Goal: Task Accomplishment & Management: Use online tool/utility

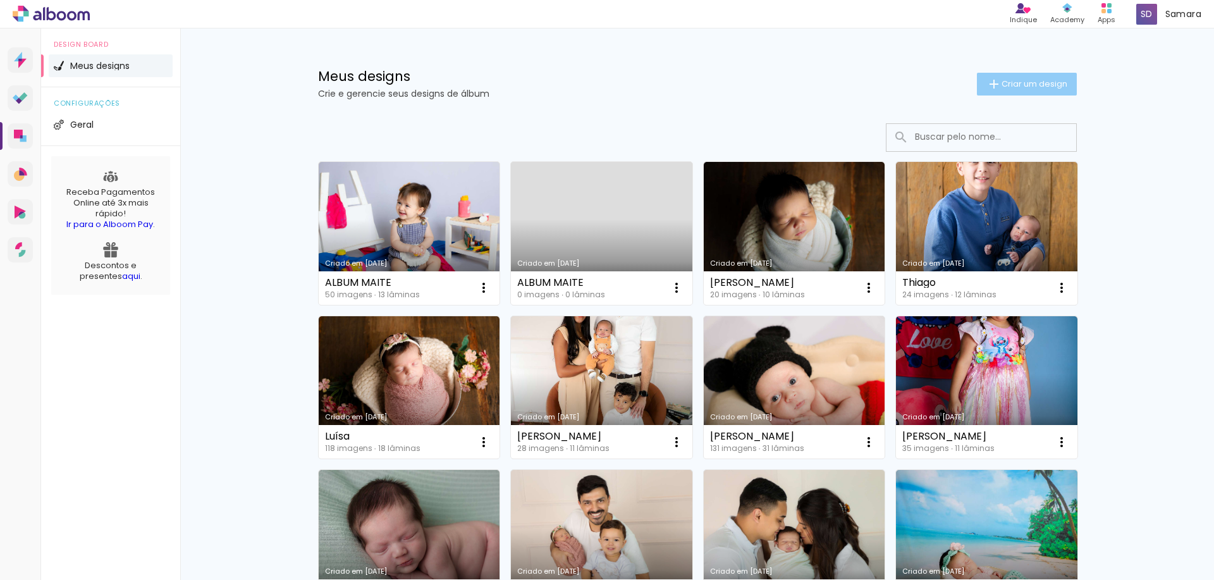
click at [992, 91] on iron-icon at bounding box center [993, 84] width 15 height 15
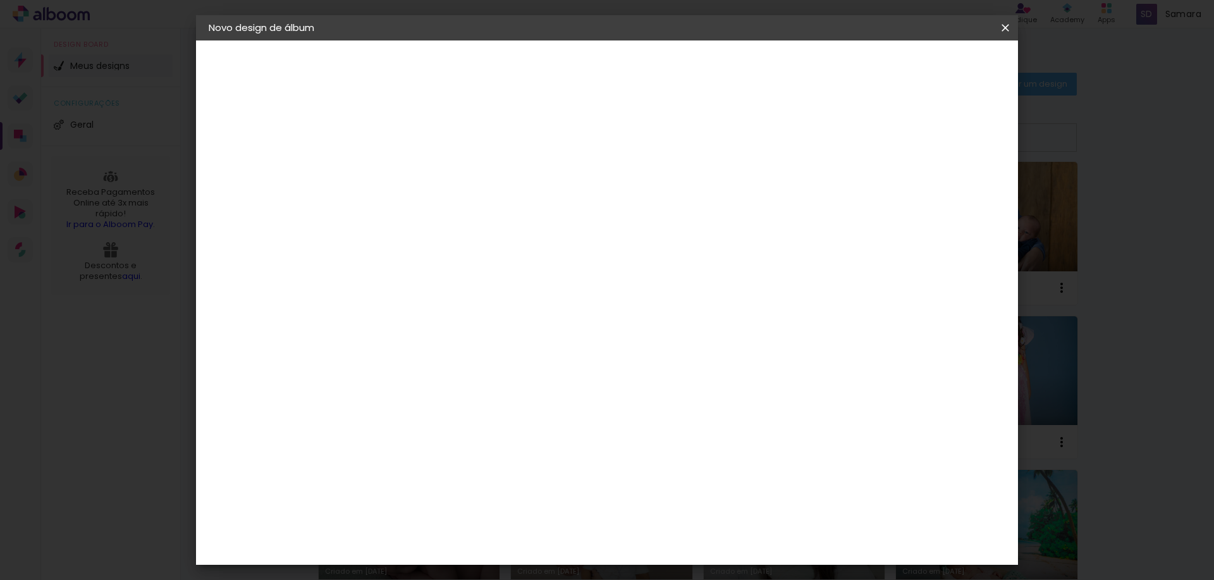
click at [415, 168] on input at bounding box center [415, 170] width 0 height 20
type input "[PERSON_NAME]"
type paper-input "[PERSON_NAME]"
click at [0, 0] on slot "Avançar" at bounding box center [0, 0] width 0 height 0
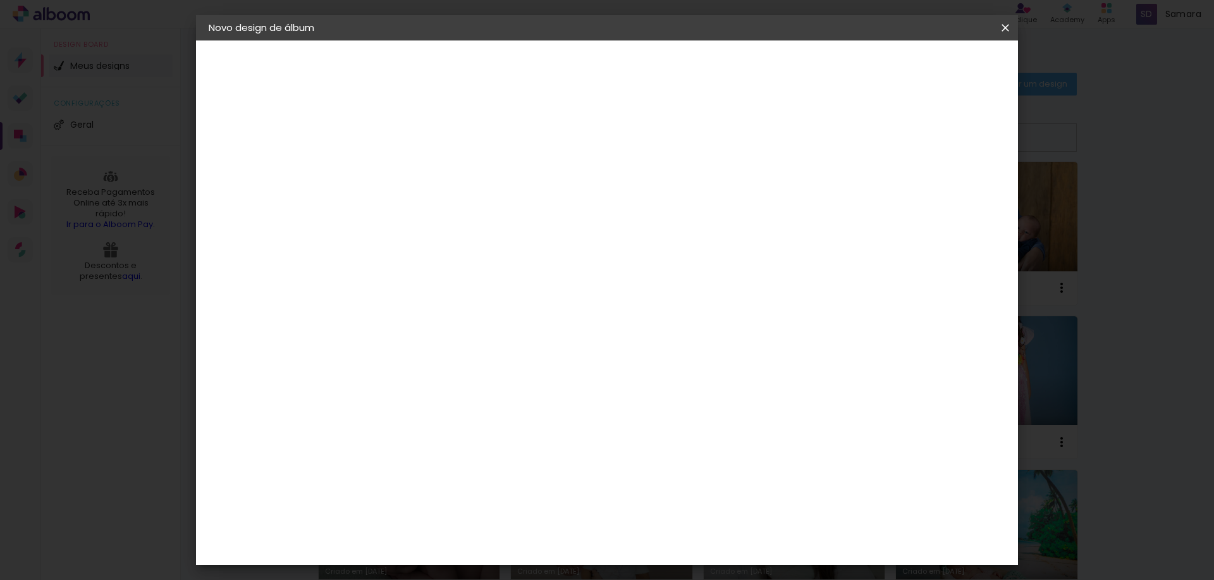
click at [446, 495] on div "Criativa Álbuns" at bounding box center [426, 505] width 39 height 20
click at [0, 0] on slot "Avançar" at bounding box center [0, 0] width 0 height 0
click at [465, 211] on input "text" at bounding box center [439, 221] width 49 height 20
click at [0, 0] on slot "Fotolivro Premium" at bounding box center [0, 0] width 0 height 0
type input "Fotolivro Premium"
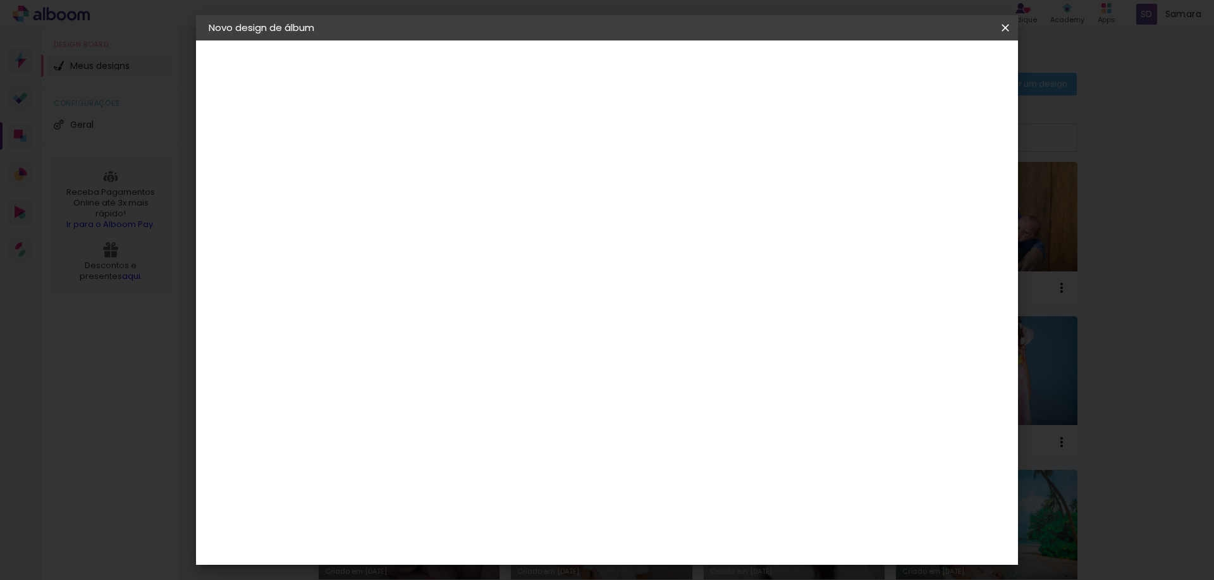
scroll to position [178, 0]
click at [501, 464] on span "30 × 30" at bounding box center [471, 481] width 59 height 34
click at [0, 0] on slot "Avançar" at bounding box center [0, 0] width 0 height 0
click at [926, 66] on span "Iniciar design" at bounding box center [898, 67] width 58 height 9
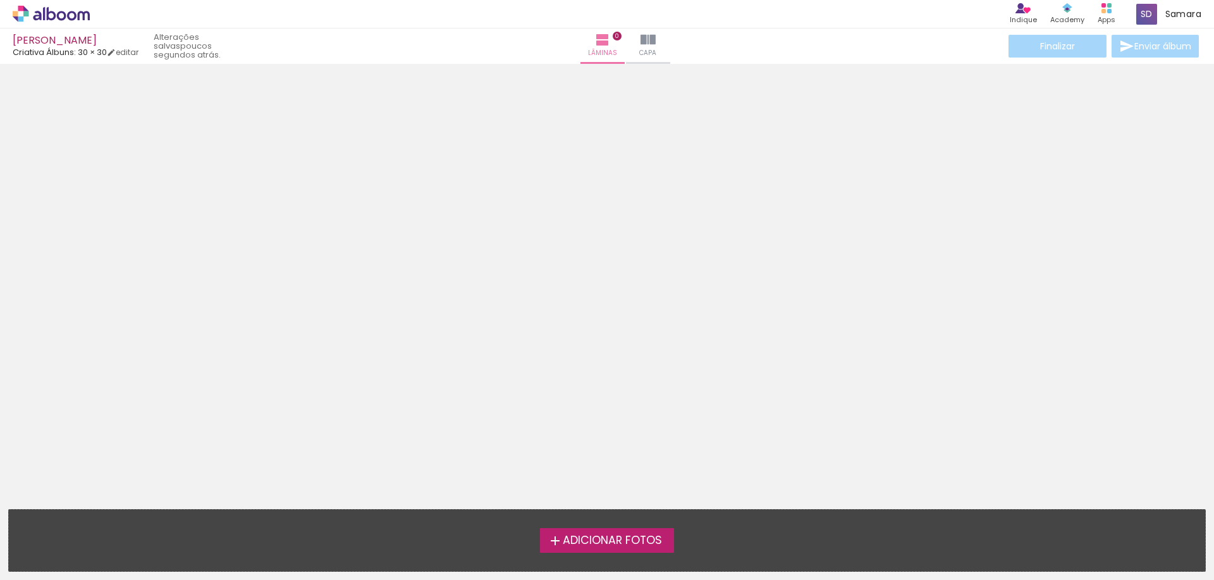
click at [577, 545] on span "Adicionar Fotos" at bounding box center [612, 540] width 99 height 11
click at [0, 0] on input "file" at bounding box center [0, 0] width 0 height 0
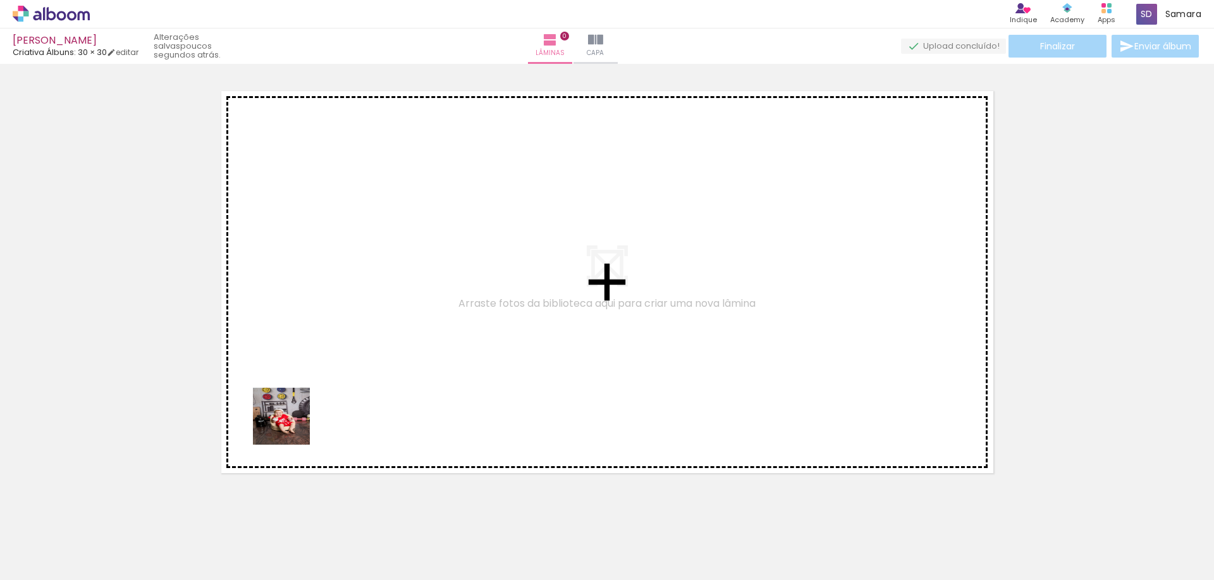
drag, startPoint x: 140, startPoint y: 534, endPoint x: 303, endPoint y: 416, distance: 201.1
click at [303, 416] on quentale-workspace at bounding box center [607, 290] width 1214 height 580
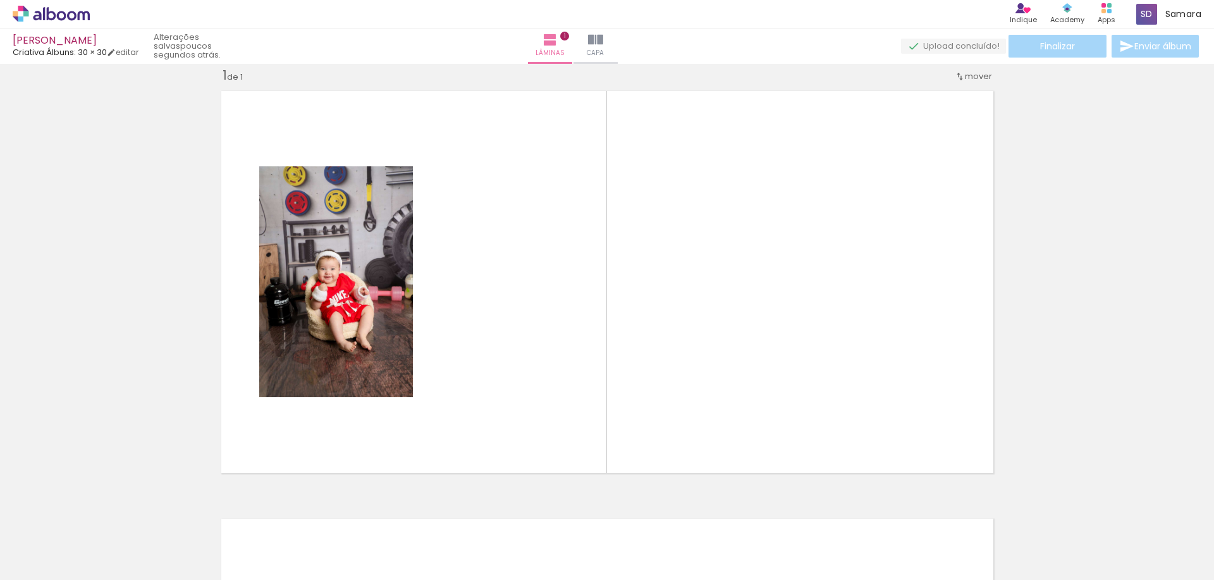
scroll to position [16, 0]
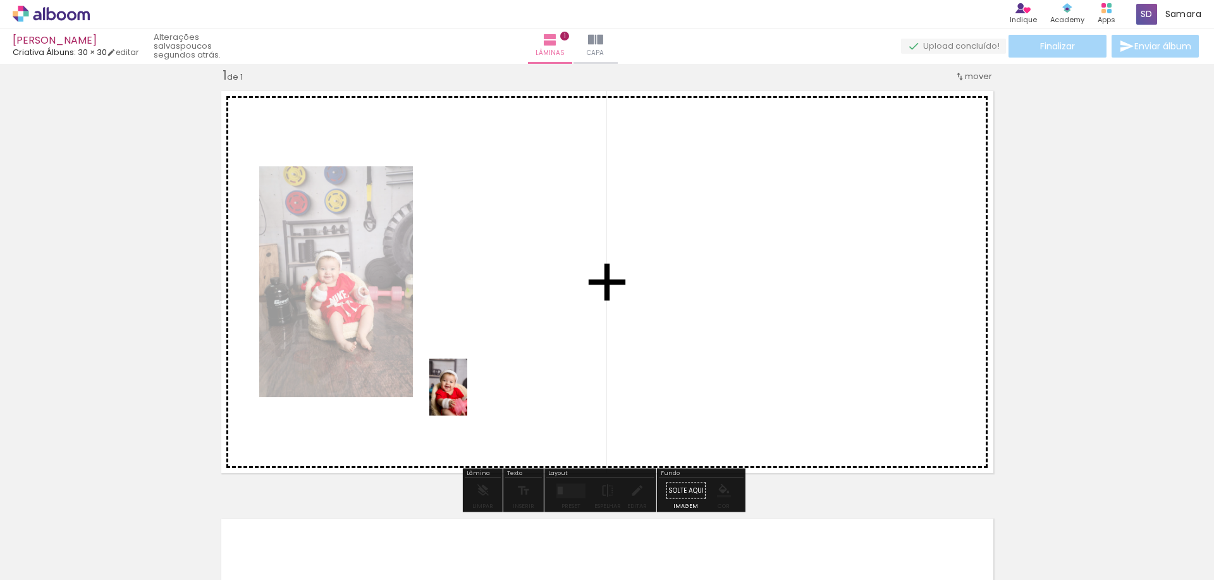
drag, startPoint x: 212, startPoint y: 532, endPoint x: 467, endPoint y: 396, distance: 289.4
click at [467, 396] on quentale-workspace at bounding box center [607, 290] width 1214 height 580
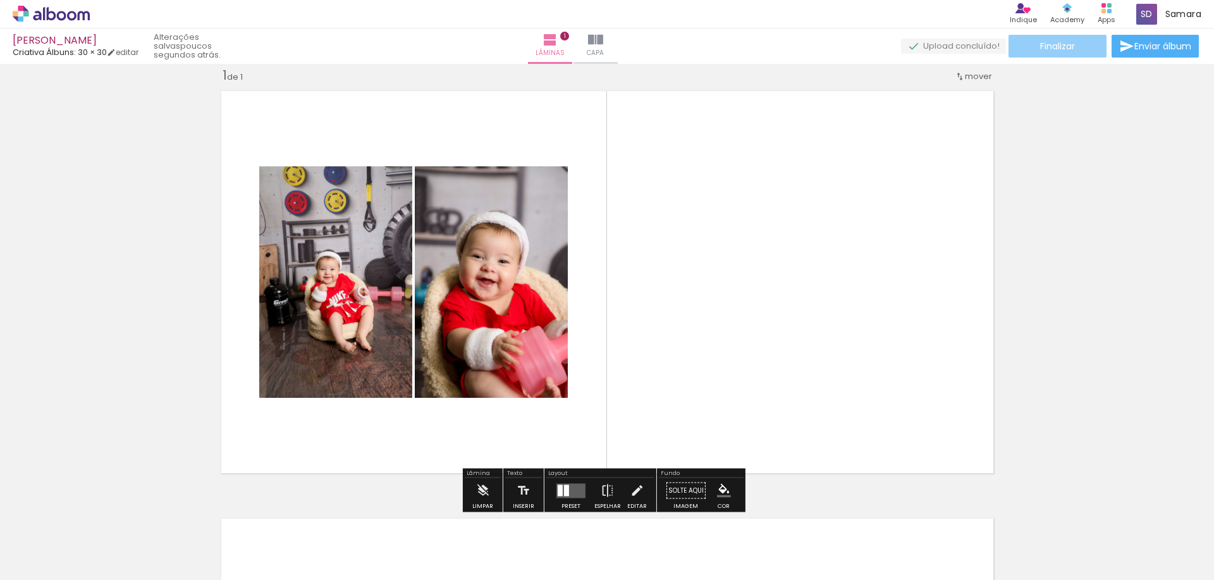
click at [1078, 44] on paper-button "Finalizar" at bounding box center [1058, 46] width 98 height 23
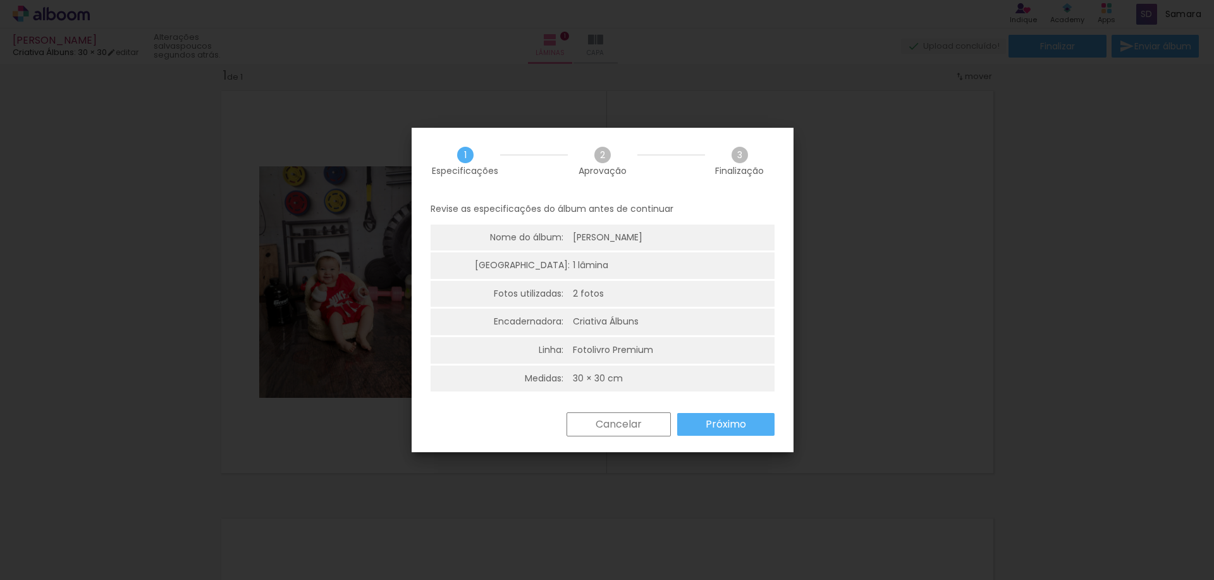
click at [0, 0] on slot "Próximo" at bounding box center [0, 0] width 0 height 0
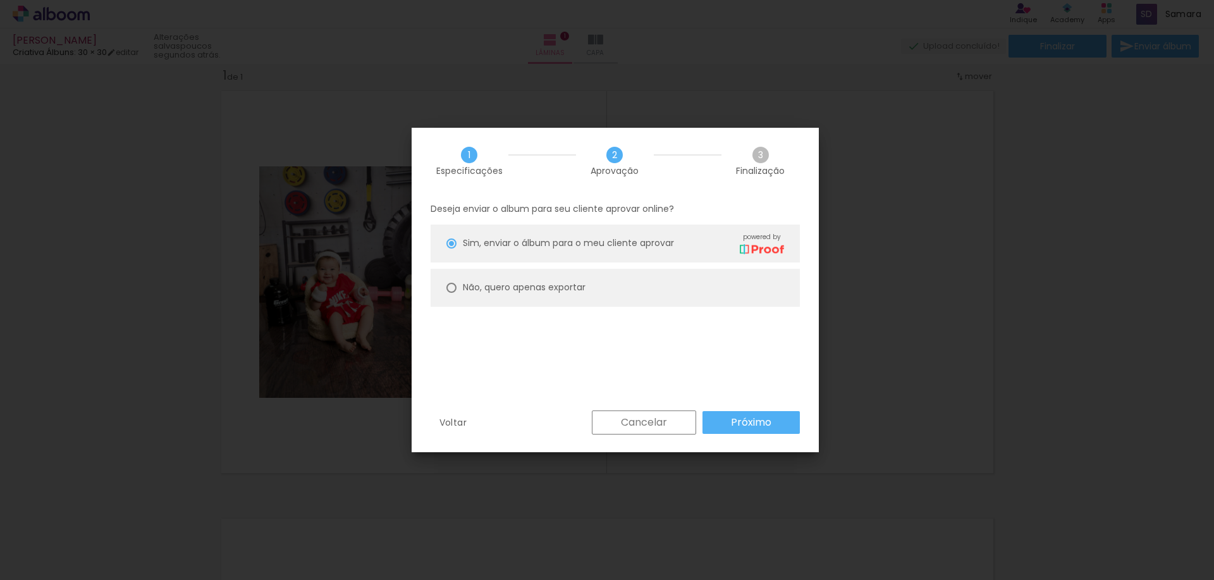
click at [0, 0] on slot "Não, quero apenas exportar" at bounding box center [0, 0] width 0 height 0
type paper-radio-button "on"
click at [706, 418] on paper-button "Próximo" at bounding box center [751, 422] width 97 height 23
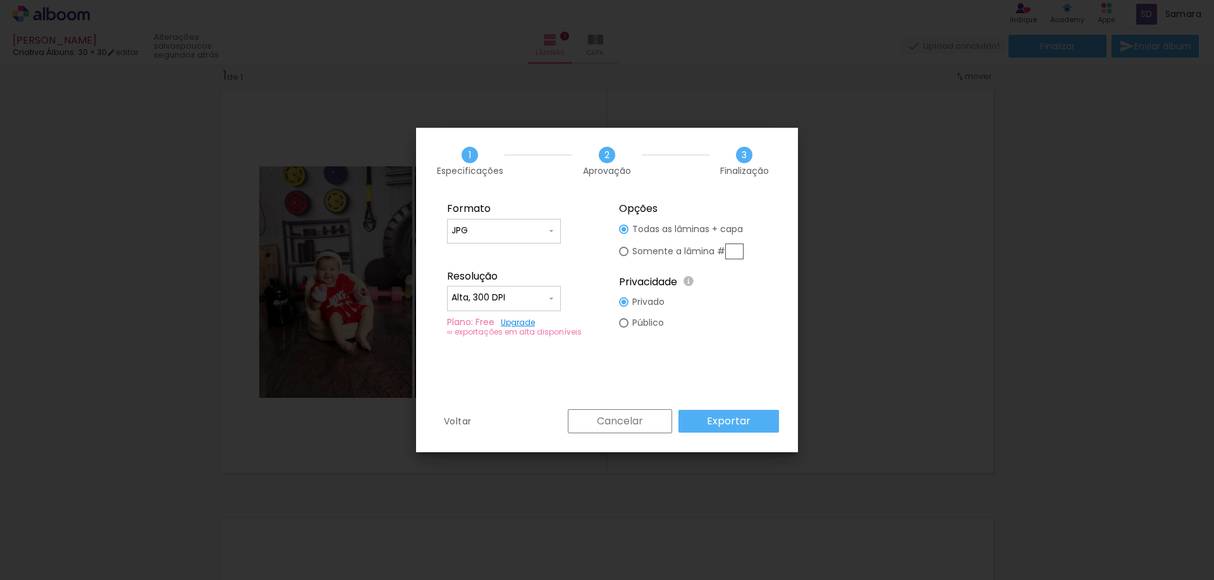
click at [548, 293] on iron-icon at bounding box center [551, 298] width 10 height 10
click at [517, 293] on paper-item "Alta, 300 DPI" at bounding box center [504, 295] width 114 height 25
click at [0, 0] on slot "Exportar" at bounding box center [0, 0] width 0 height 0
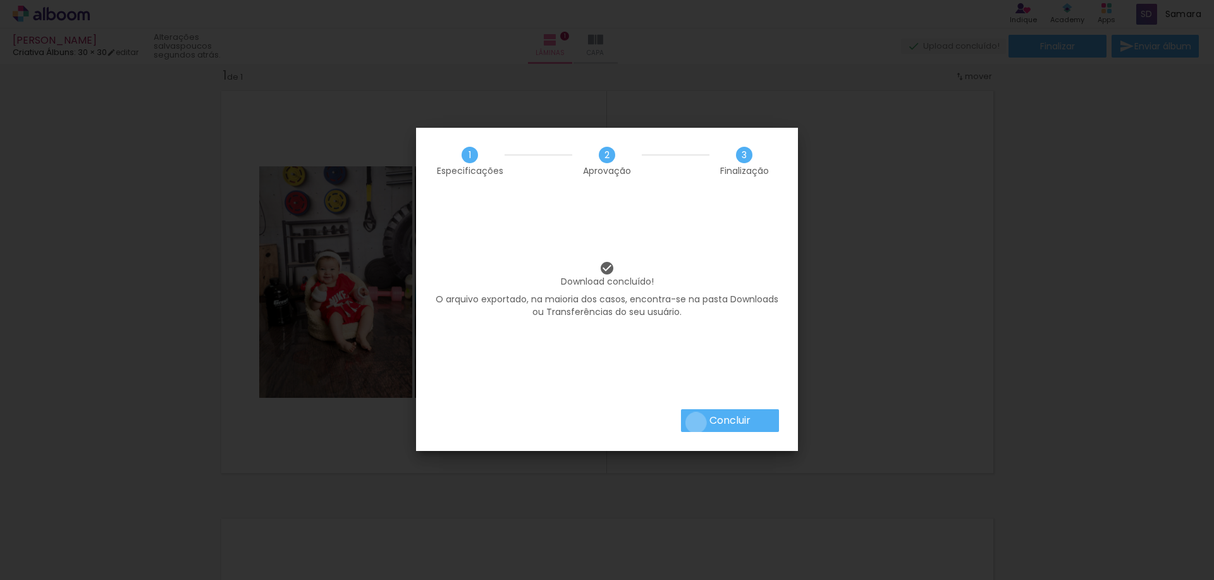
click at [695, 422] on paper-button "Concluir" at bounding box center [730, 420] width 98 height 23
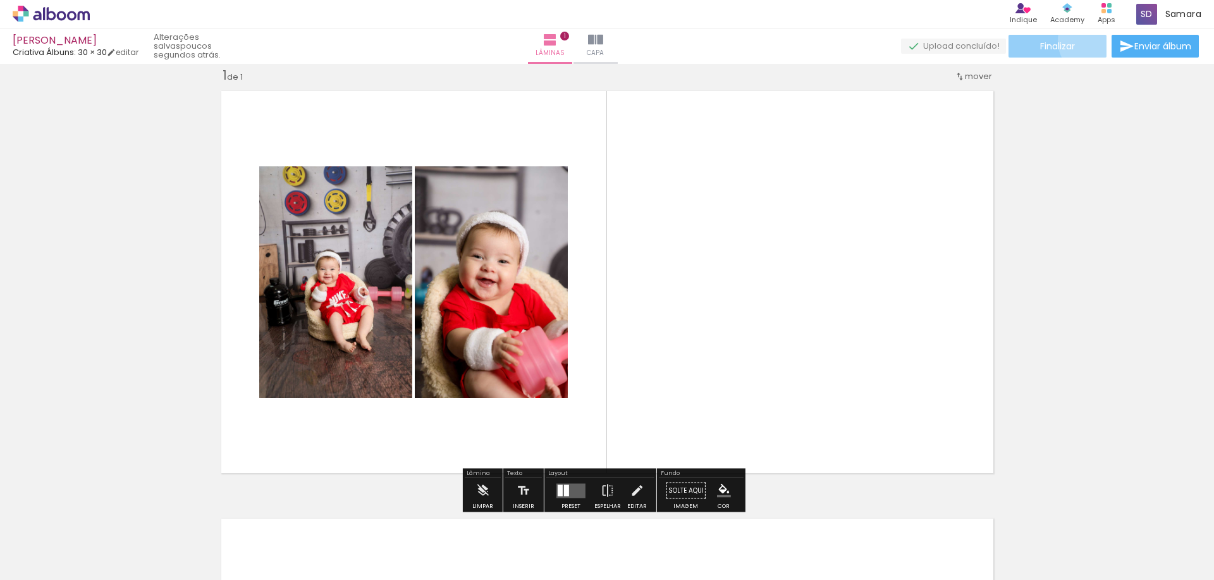
click at [1091, 40] on paper-button "Finalizar" at bounding box center [1058, 46] width 98 height 23
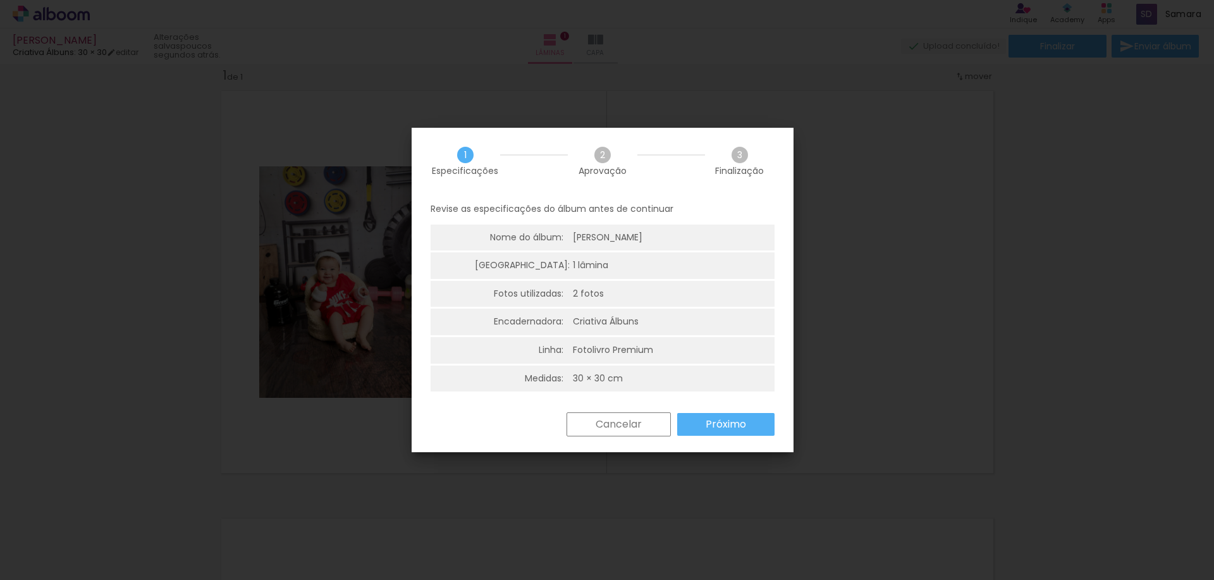
click at [695, 422] on paper-button "Próximo" at bounding box center [725, 424] width 97 height 23
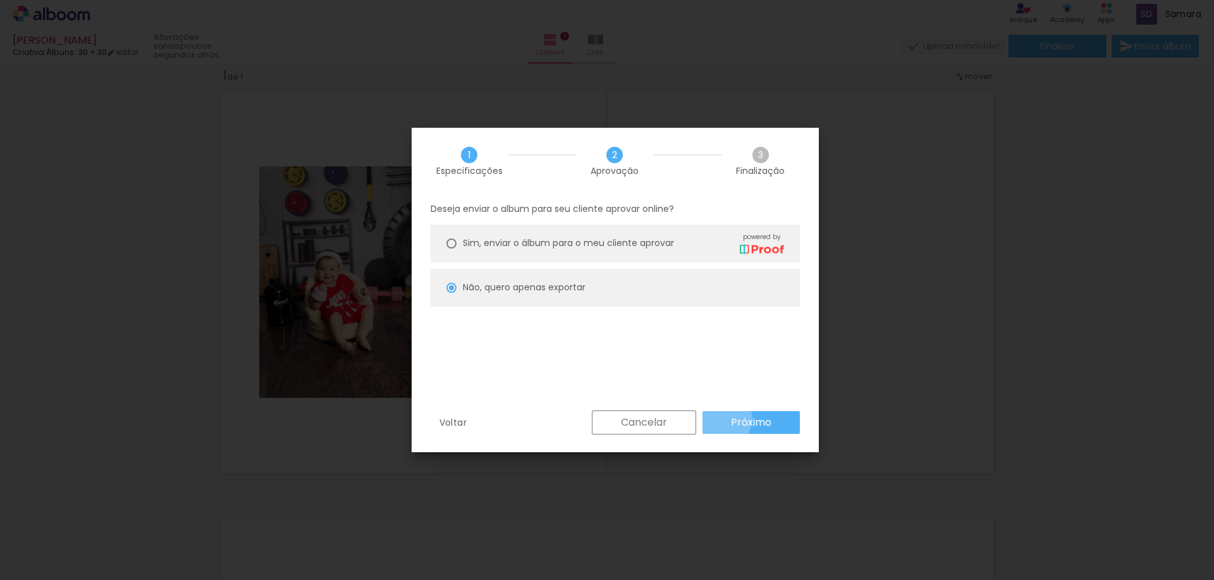
click at [722, 419] on paper-button "Próximo" at bounding box center [751, 422] width 97 height 23
type input "Alta, 300 DPI"
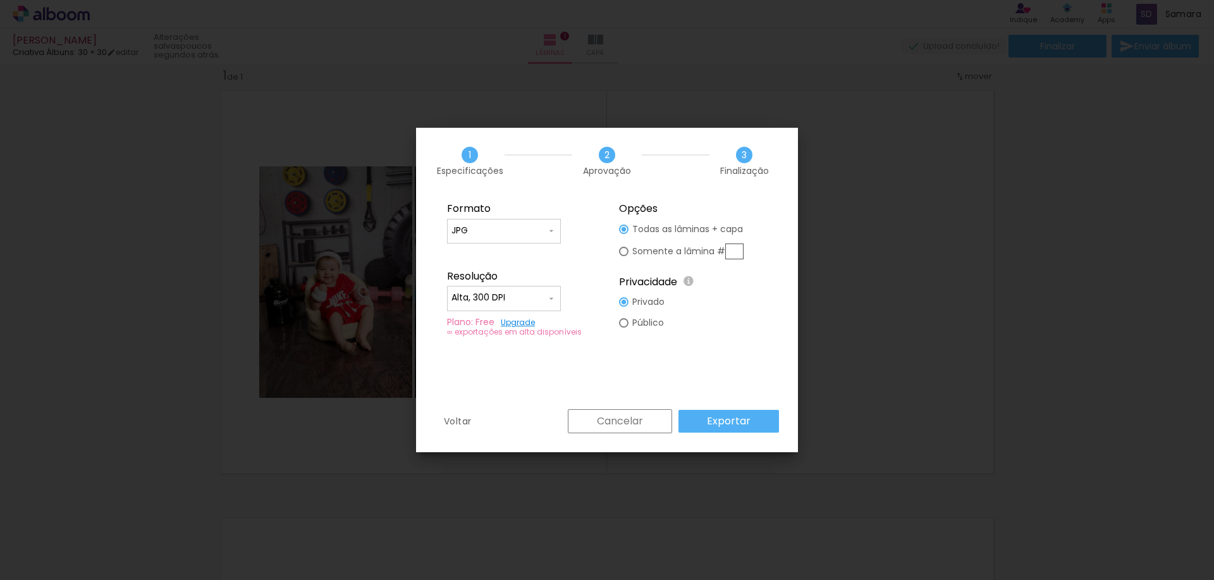
click at [529, 333] on div "∞ exportações em alta disponíveis" at bounding box center [521, 331] width 148 height 9
click at [639, 429] on paper-button "Cancelar" at bounding box center [620, 421] width 104 height 24
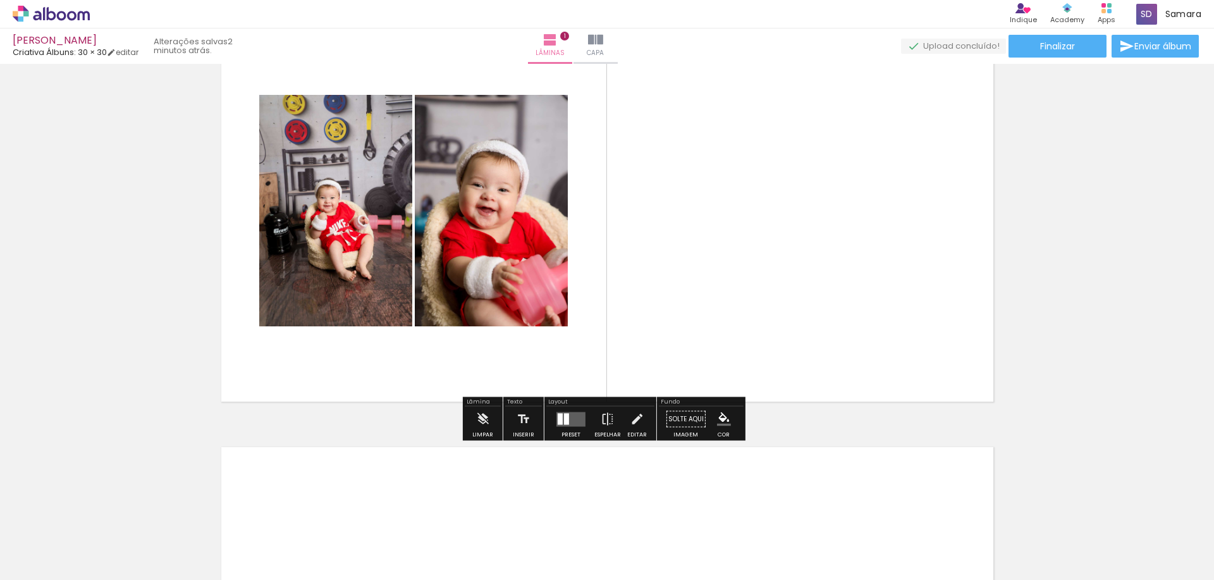
scroll to position [0, 0]
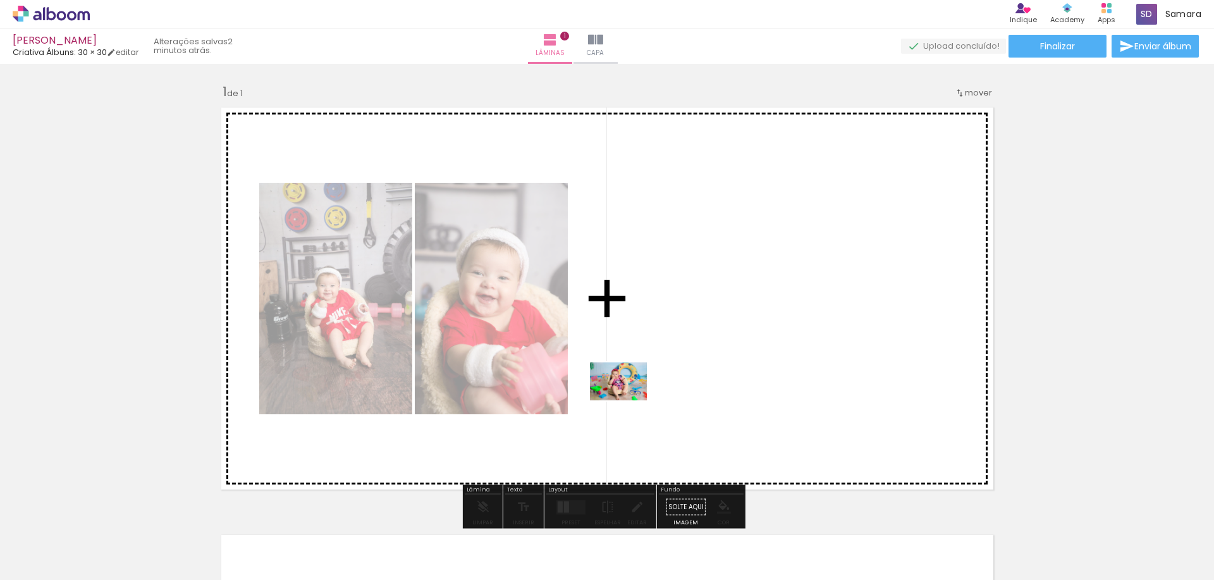
drag, startPoint x: 271, startPoint y: 536, endPoint x: 628, endPoint y: 400, distance: 382.3
click at [628, 400] on quentale-workspace at bounding box center [607, 290] width 1214 height 580
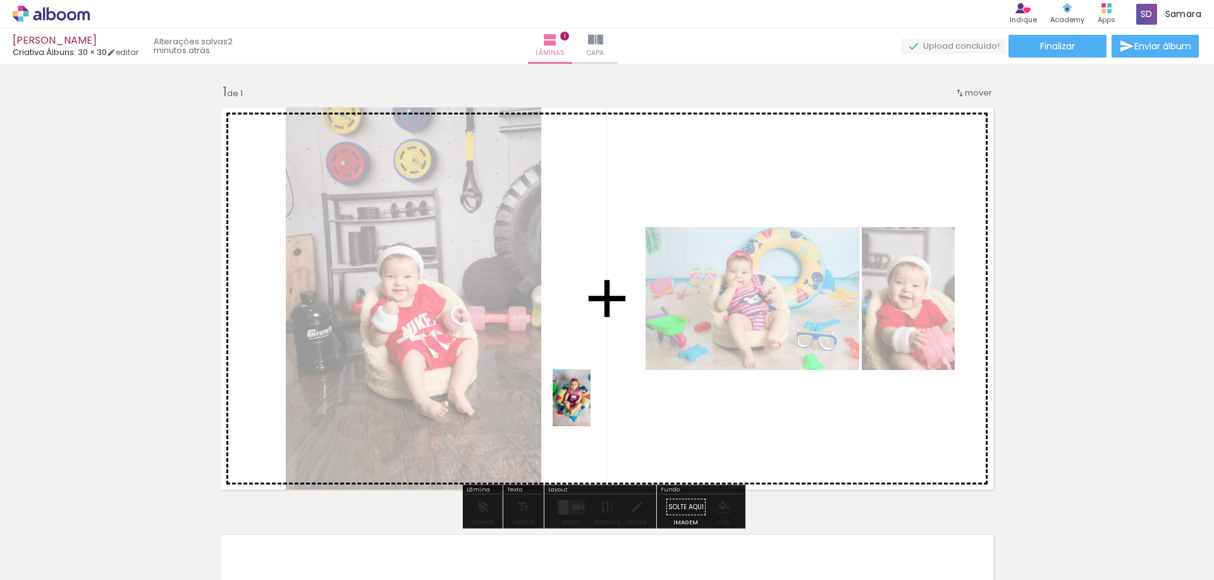
drag, startPoint x: 343, startPoint y: 545, endPoint x: 591, endPoint y: 407, distance: 283.4
click at [591, 407] on quentale-workspace at bounding box center [607, 290] width 1214 height 580
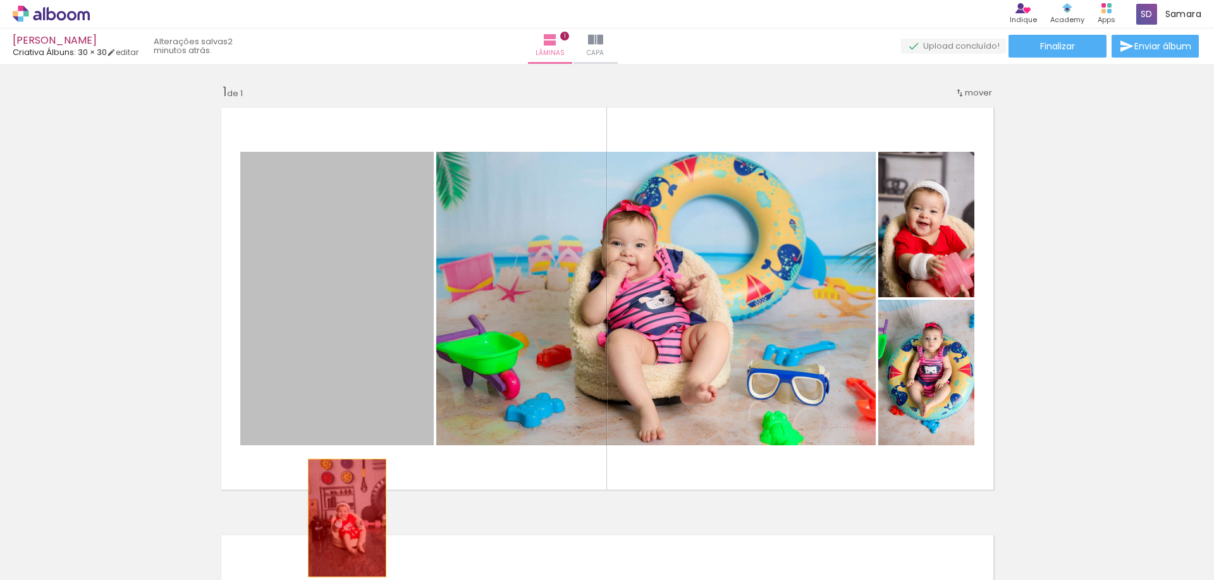
drag, startPoint x: 362, startPoint y: 340, endPoint x: 398, endPoint y: 459, distance: 124.7
click at [342, 519] on quentale-workspace at bounding box center [607, 290] width 1214 height 580
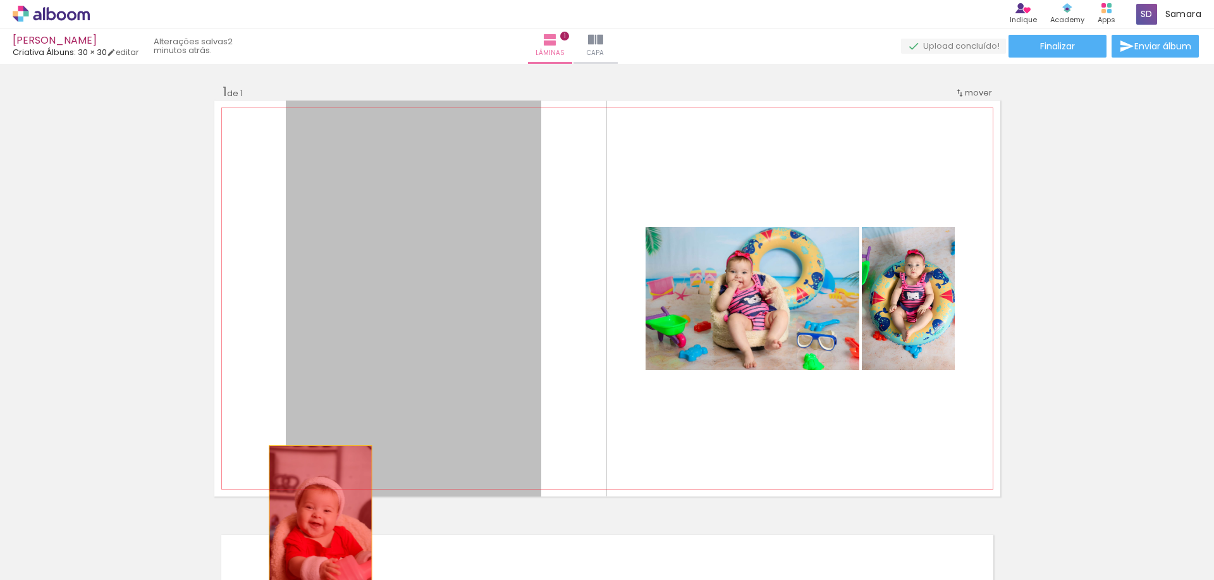
drag, startPoint x: 469, startPoint y: 357, endPoint x: 314, endPoint y: 525, distance: 229.2
click at [314, 525] on quentale-workspace at bounding box center [607, 290] width 1214 height 580
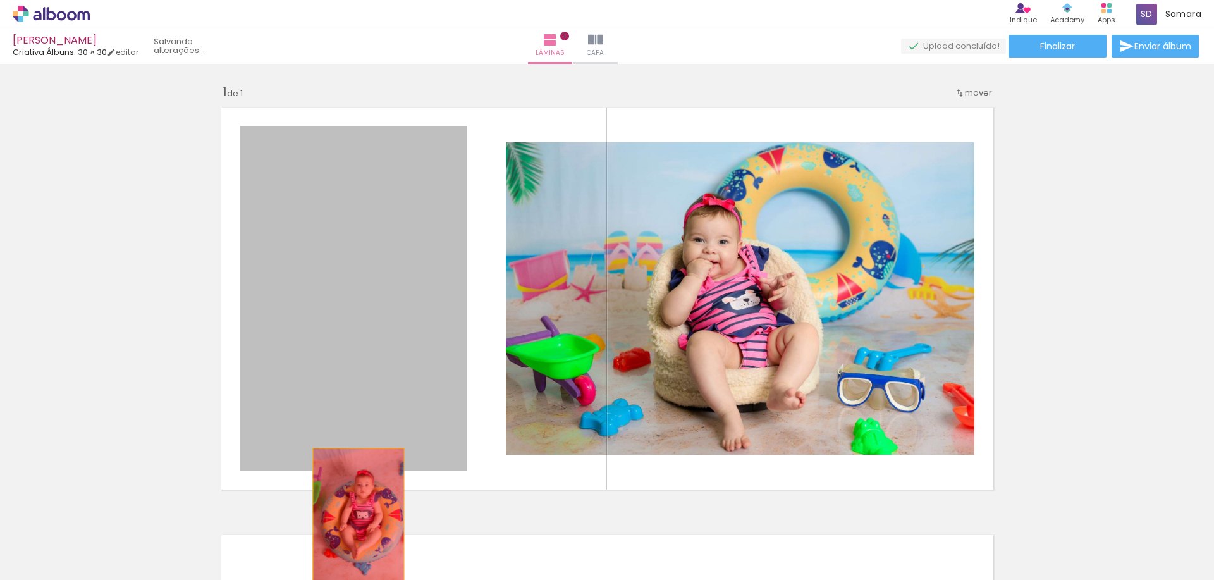
drag, startPoint x: 402, startPoint y: 356, endPoint x: 353, endPoint y: 517, distance: 168.4
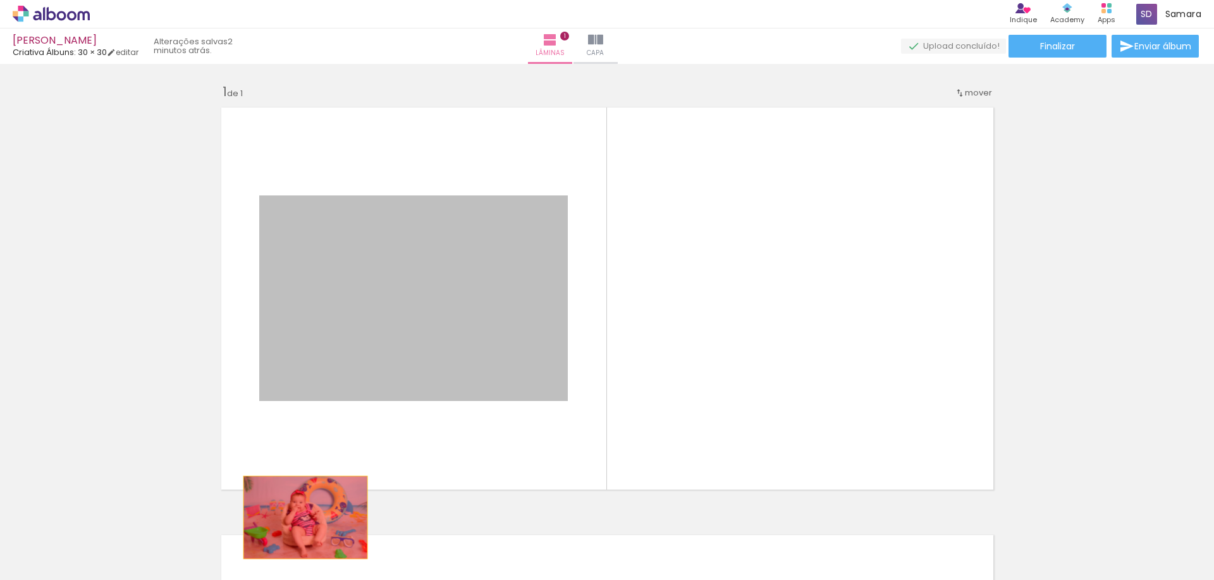
drag, startPoint x: 458, startPoint y: 352, endPoint x: 300, endPoint y: 517, distance: 228.5
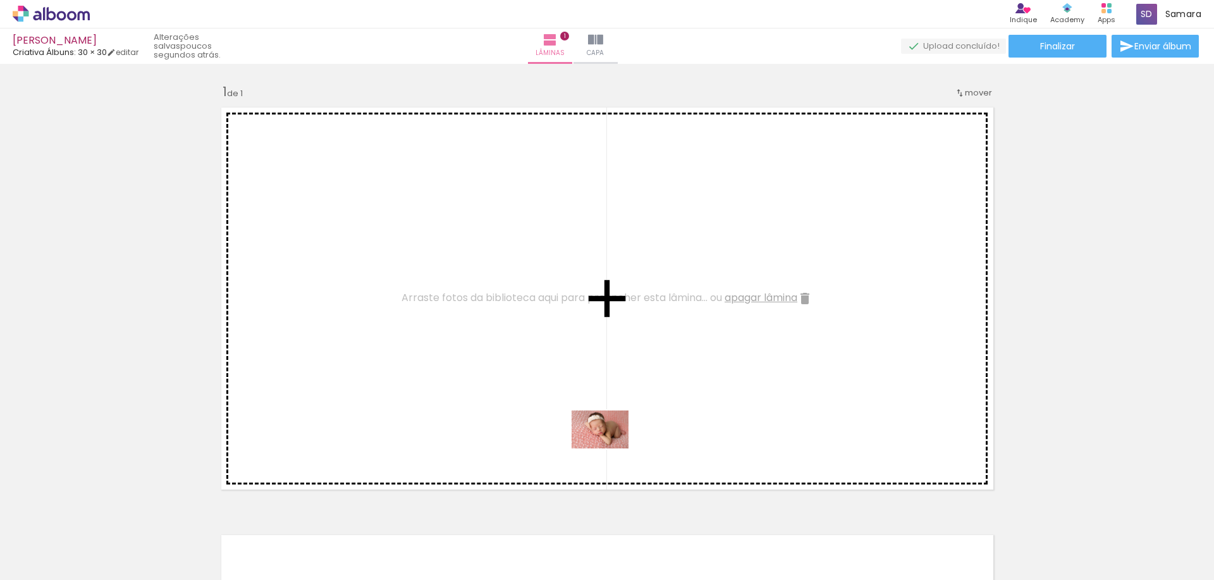
drag, startPoint x: 577, startPoint y: 539, endPoint x: 610, endPoint y: 447, distance: 98.0
click at [610, 447] on quentale-workspace at bounding box center [607, 290] width 1214 height 580
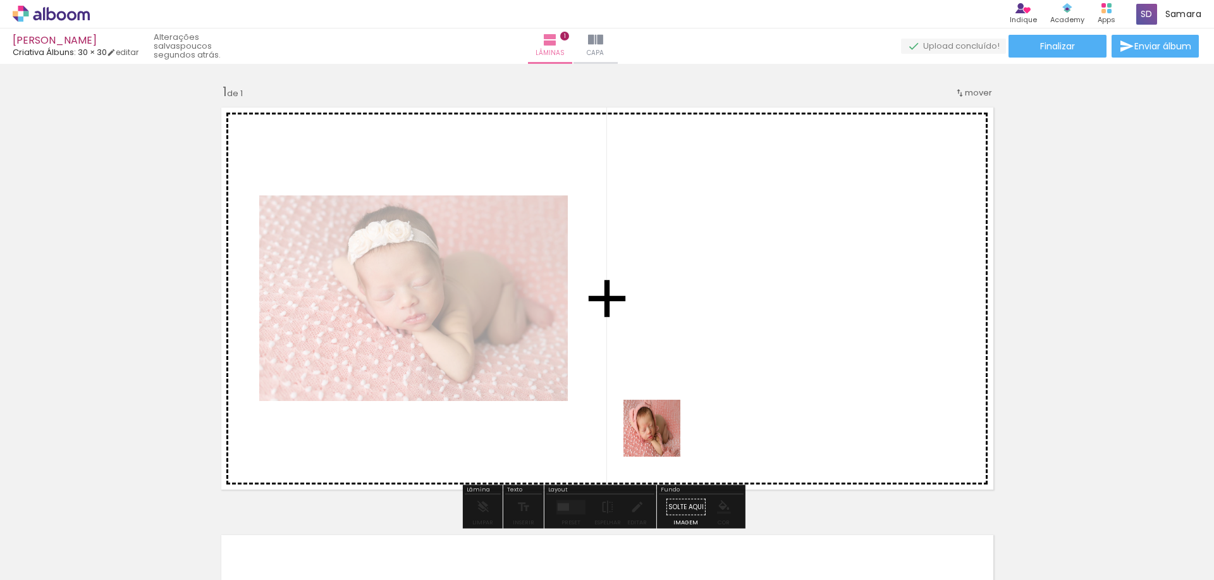
drag, startPoint x: 651, startPoint y: 532, endPoint x: 661, endPoint y: 438, distance: 94.8
click at [661, 438] on quentale-workspace at bounding box center [607, 290] width 1214 height 580
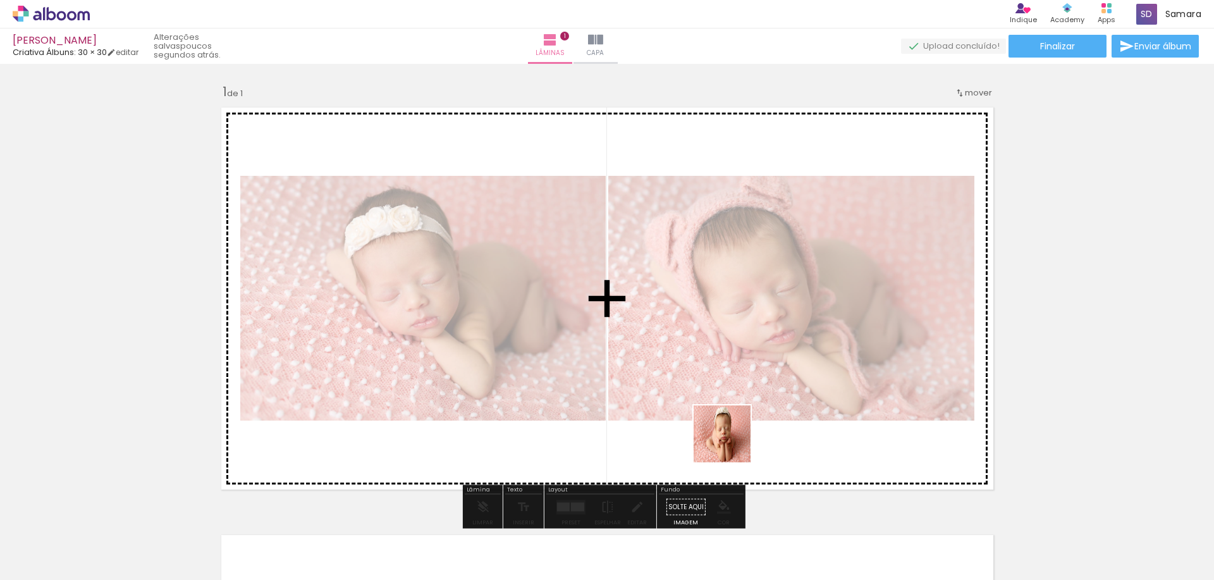
drag, startPoint x: 717, startPoint y: 550, endPoint x: 732, endPoint y: 439, distance: 111.6
click at [732, 439] on quentale-workspace at bounding box center [607, 290] width 1214 height 580
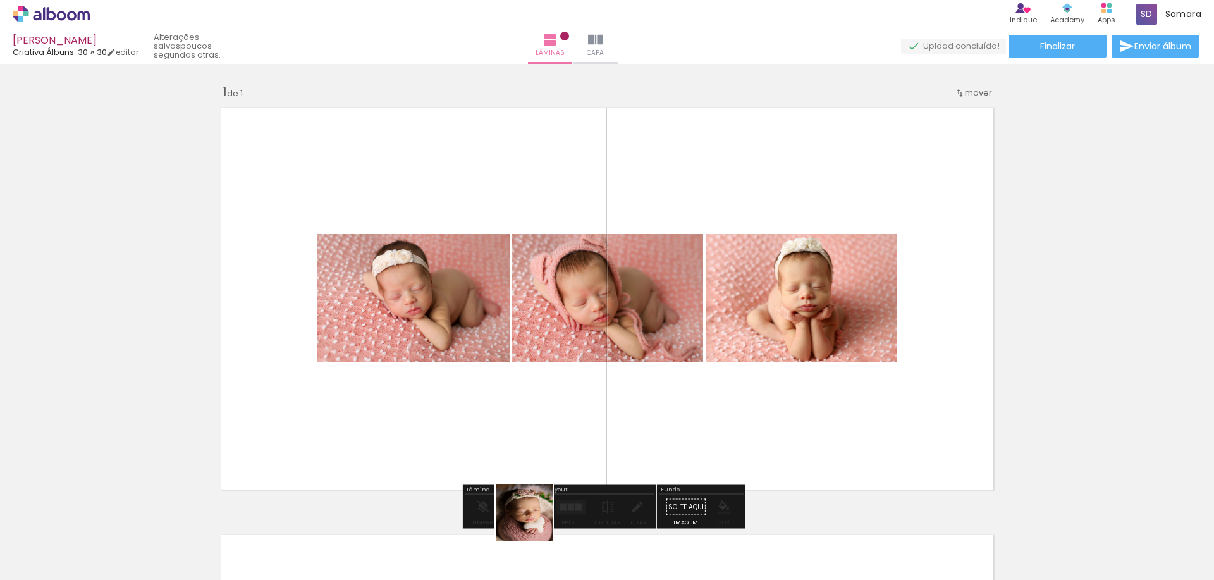
drag, startPoint x: 525, startPoint y: 538, endPoint x: 545, endPoint y: 405, distance: 135.0
click at [560, 429] on quentale-workspace at bounding box center [607, 290] width 1214 height 580
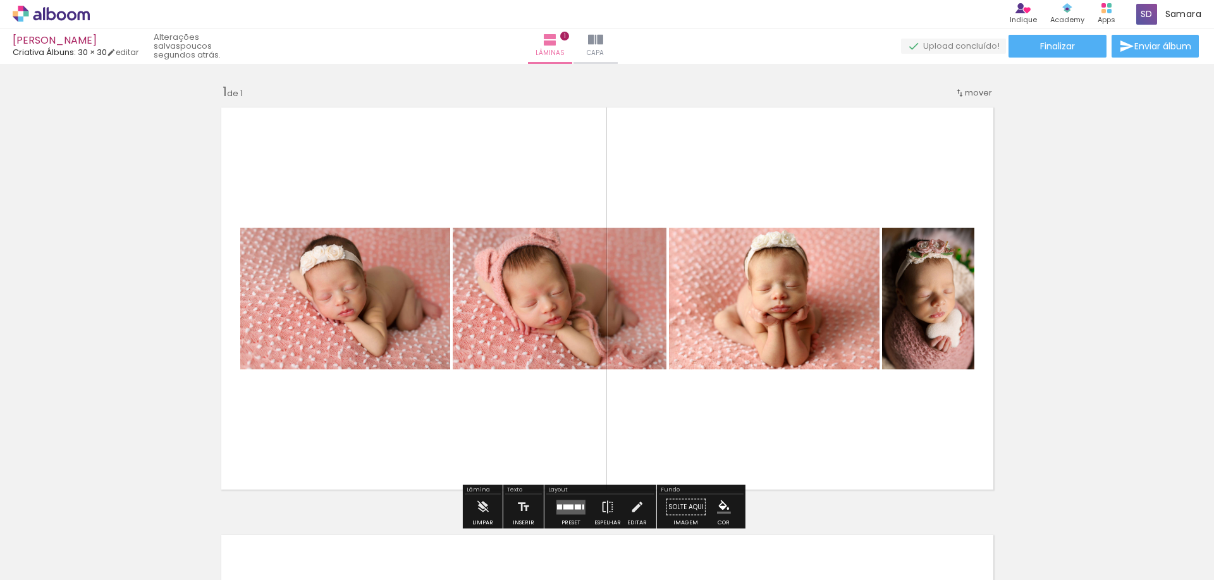
scroll to position [126, 0]
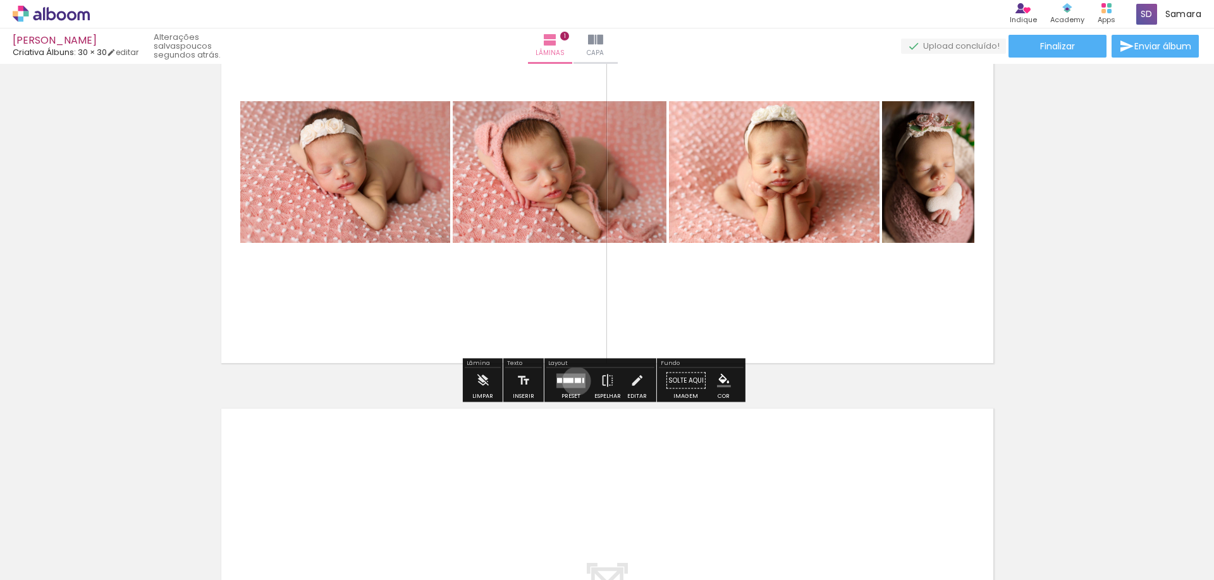
click at [575, 381] on div at bounding box center [578, 380] width 6 height 5
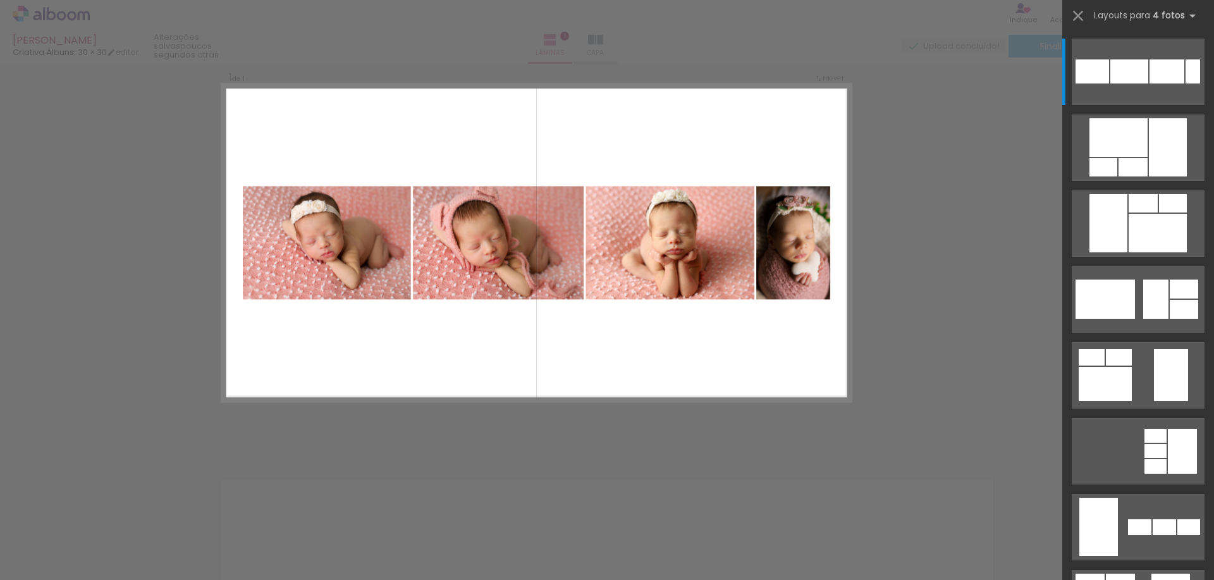
scroll to position [16, 0]
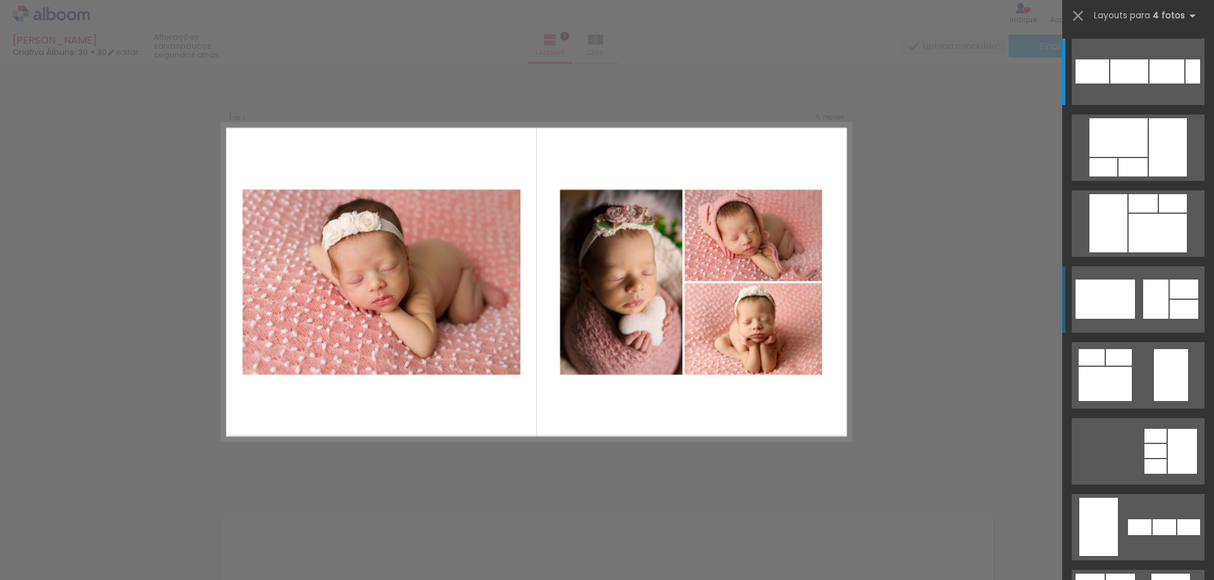
click at [1112, 317] on div at bounding box center [1105, 299] width 59 height 39
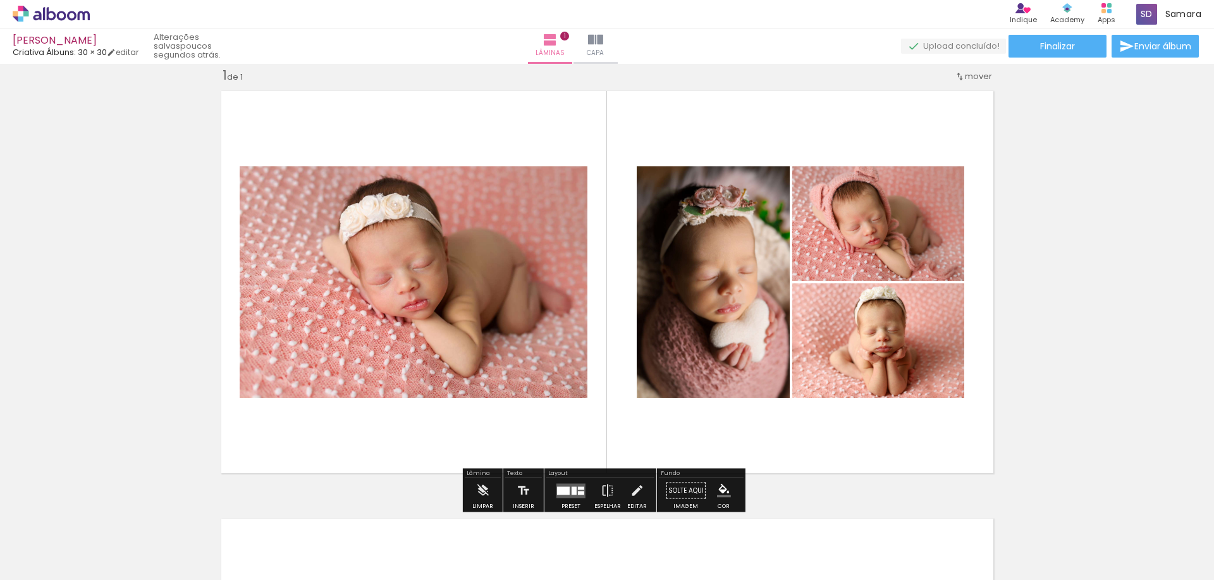
click at [594, 293] on quentale-layouter at bounding box center [607, 282] width 786 height 396
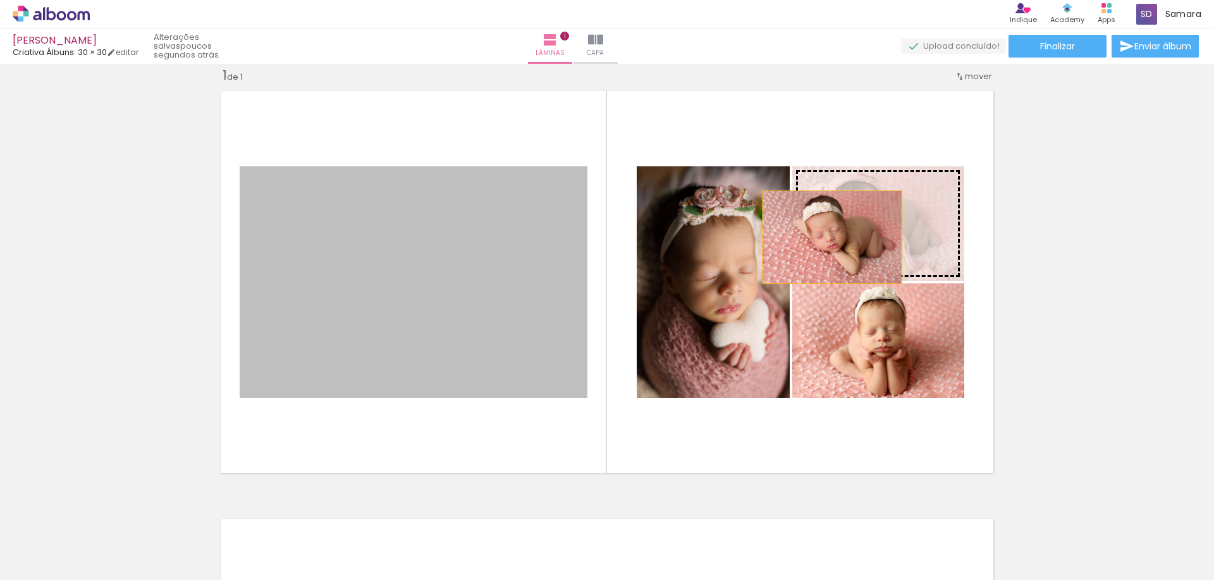
drag, startPoint x: 498, startPoint y: 291, endPoint x: 852, endPoint y: 232, distance: 358.4
click at [0, 0] on slot at bounding box center [0, 0] width 0 height 0
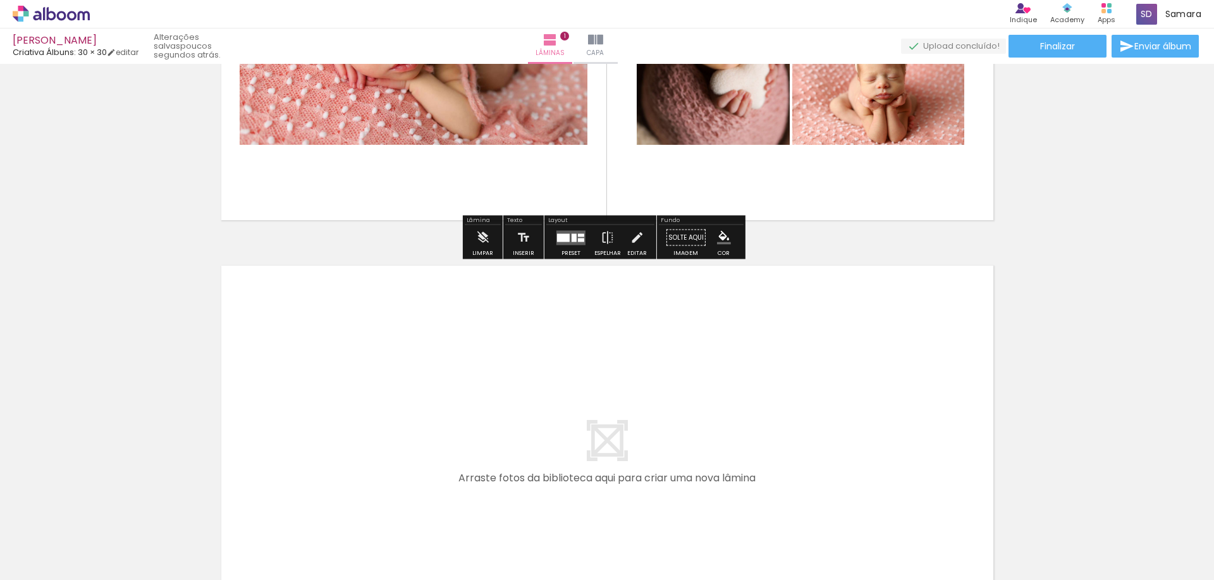
scroll to position [333, 0]
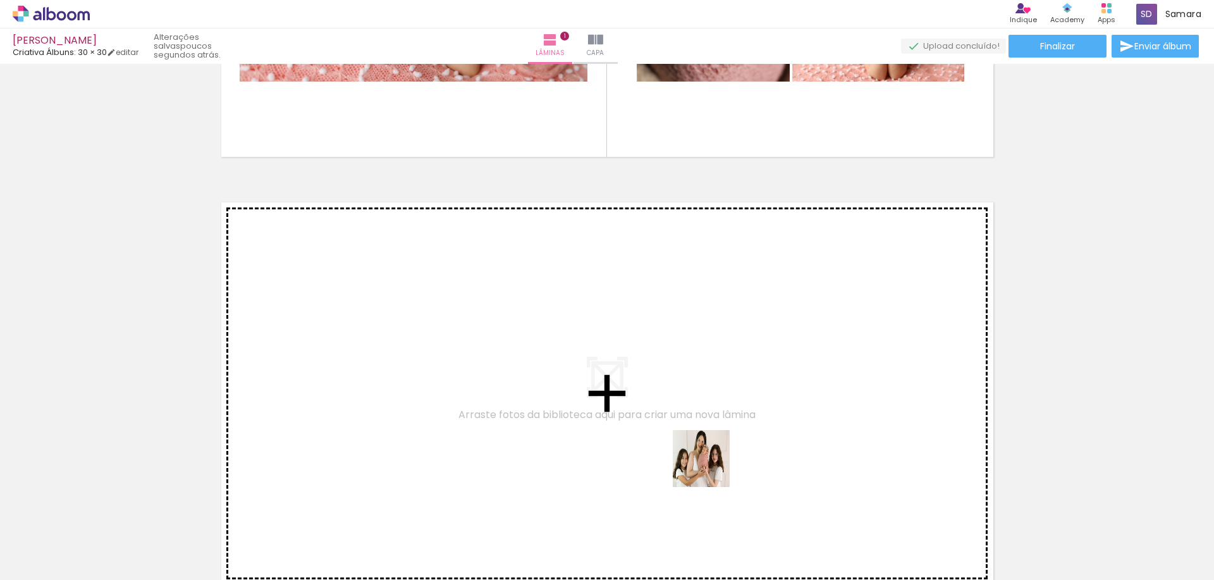
drag, startPoint x: 854, startPoint y: 544, endPoint x: 693, endPoint y: 464, distance: 179.3
click at [693, 464] on quentale-workspace at bounding box center [607, 290] width 1214 height 580
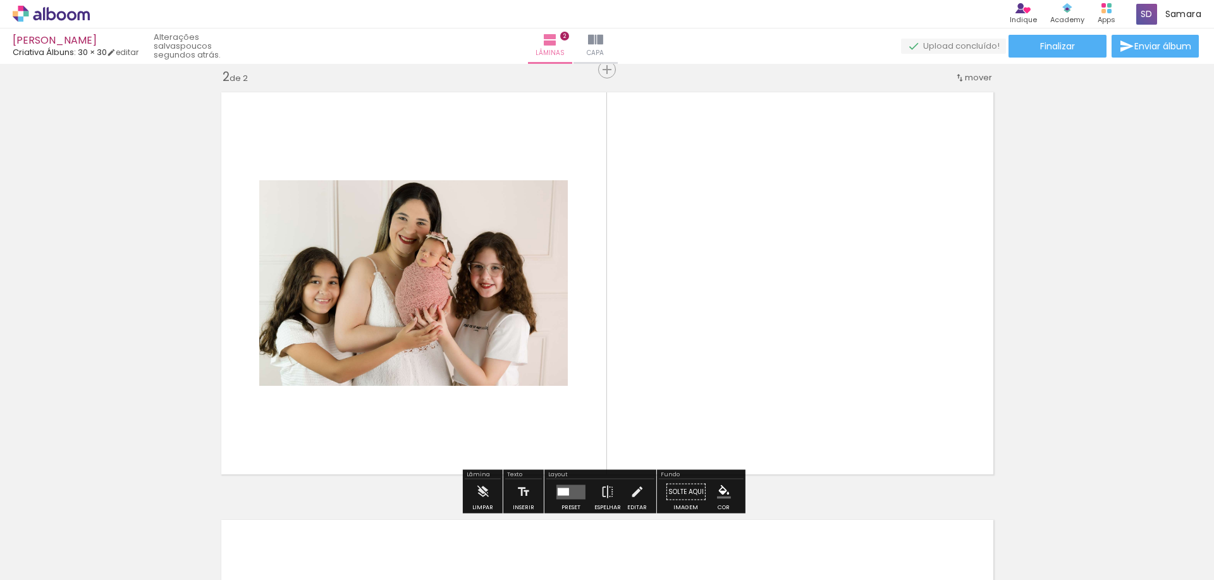
scroll to position [444, 0]
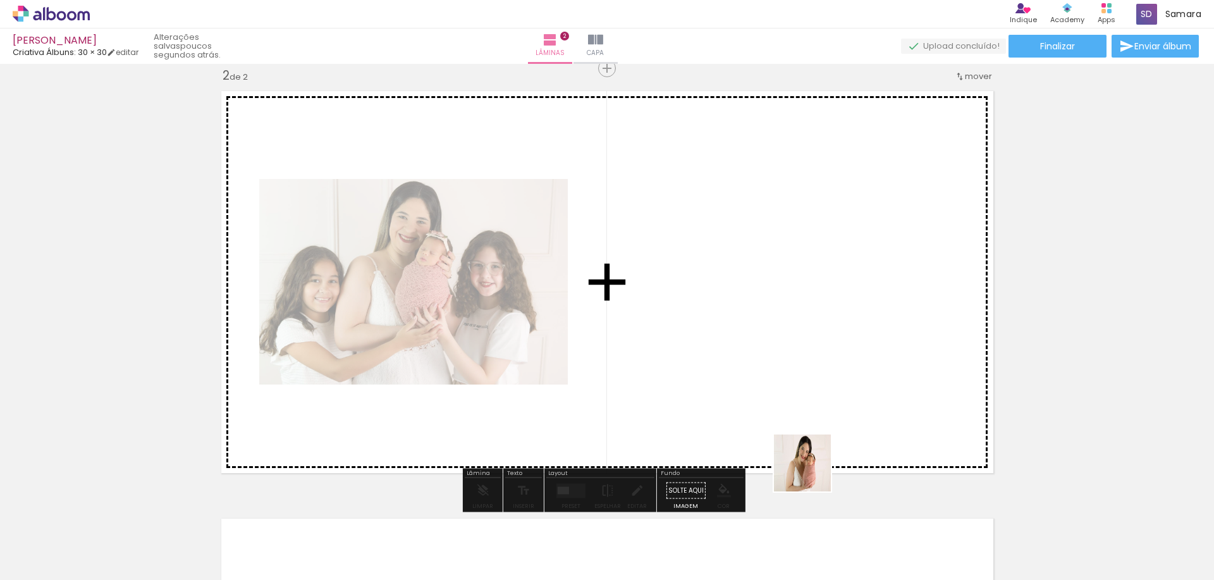
drag, startPoint x: 811, startPoint y: 541, endPoint x: 859, endPoint y: 511, distance: 57.0
click at [808, 450] on quentale-workspace at bounding box center [607, 290] width 1214 height 580
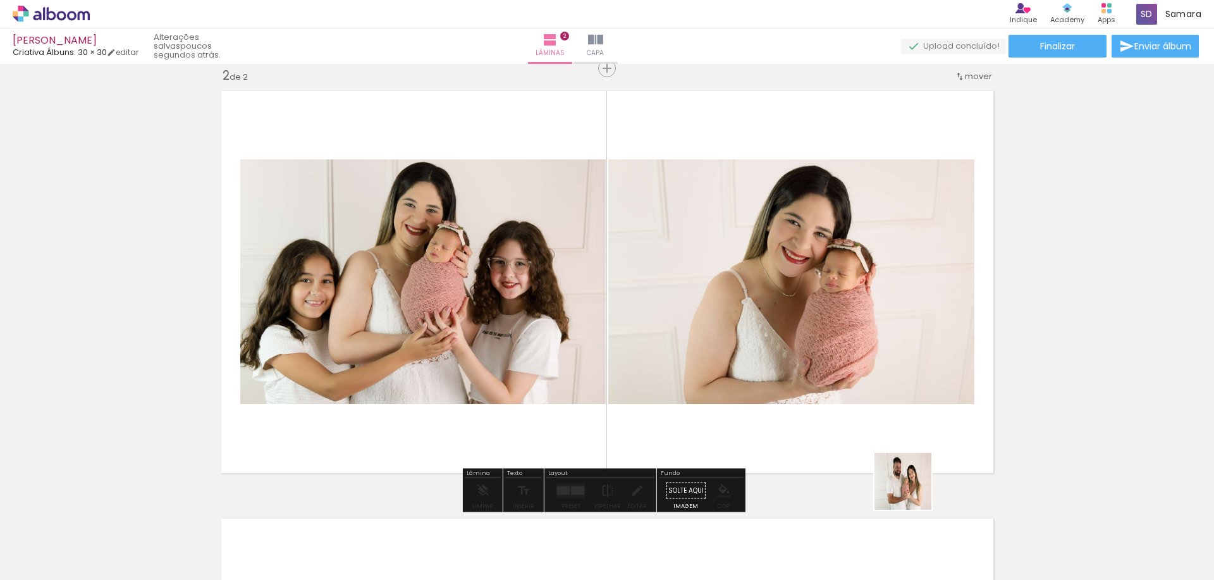
drag, startPoint x: 928, startPoint y: 541, endPoint x: 973, endPoint y: 512, distance: 53.5
click at [900, 462] on quentale-workspace at bounding box center [607, 290] width 1214 height 580
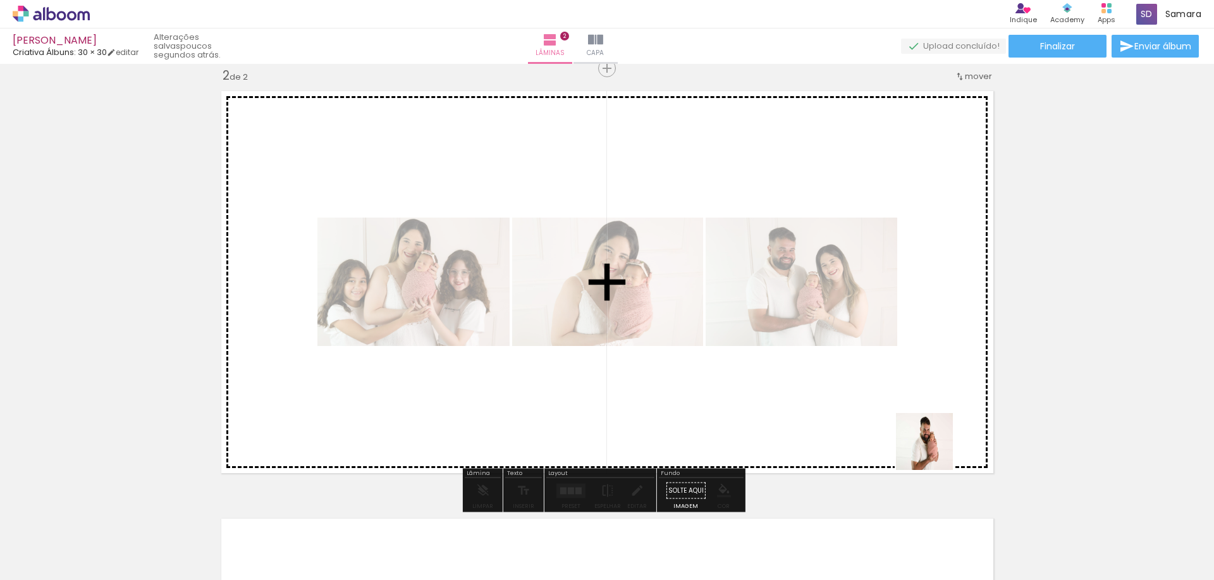
drag, startPoint x: 993, startPoint y: 536, endPoint x: 933, endPoint y: 450, distance: 104.4
click at [933, 450] on quentale-workspace at bounding box center [607, 290] width 1214 height 580
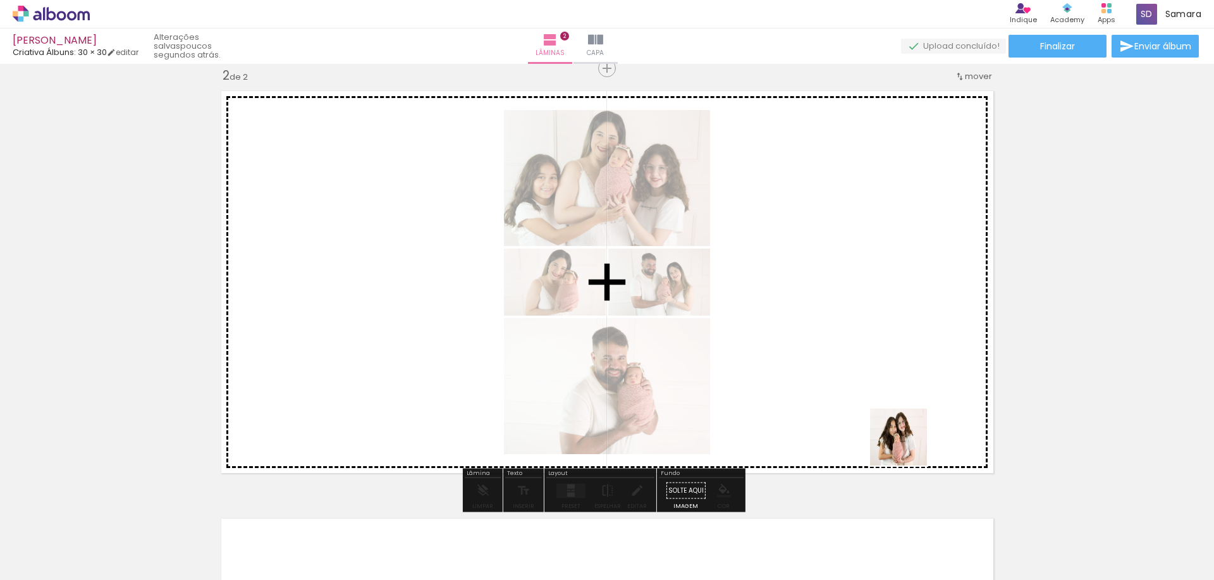
drag, startPoint x: 1075, startPoint y: 535, endPoint x: 898, endPoint y: 443, distance: 199.7
click at [898, 443] on quentale-workspace at bounding box center [607, 290] width 1214 height 580
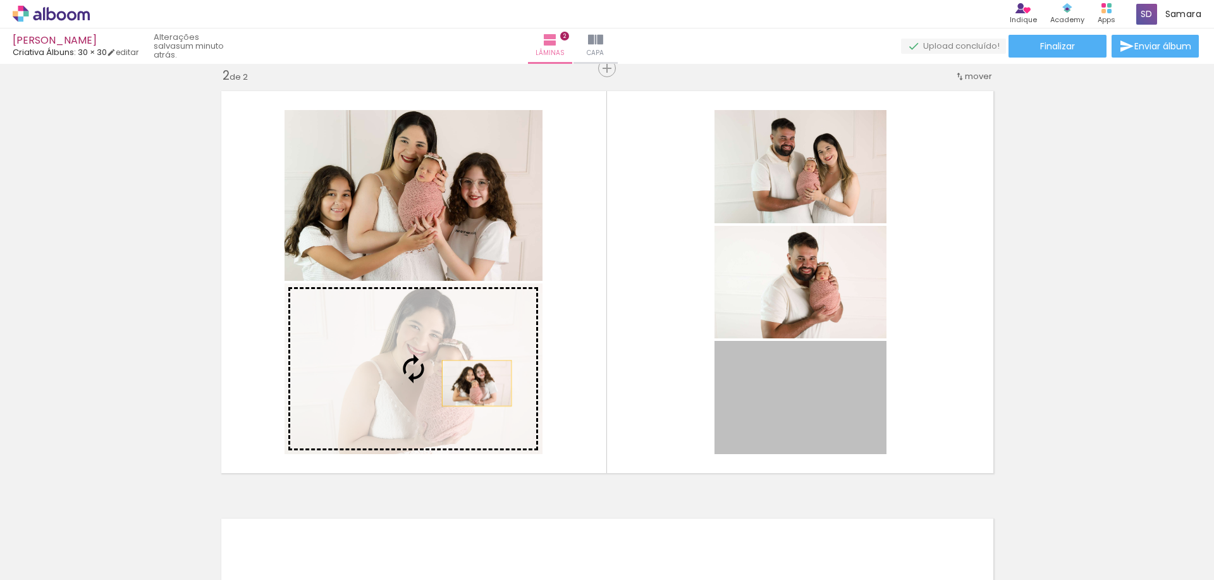
drag, startPoint x: 763, startPoint y: 394, endPoint x: 467, endPoint y: 383, distance: 296.1
click at [0, 0] on slot at bounding box center [0, 0] width 0 height 0
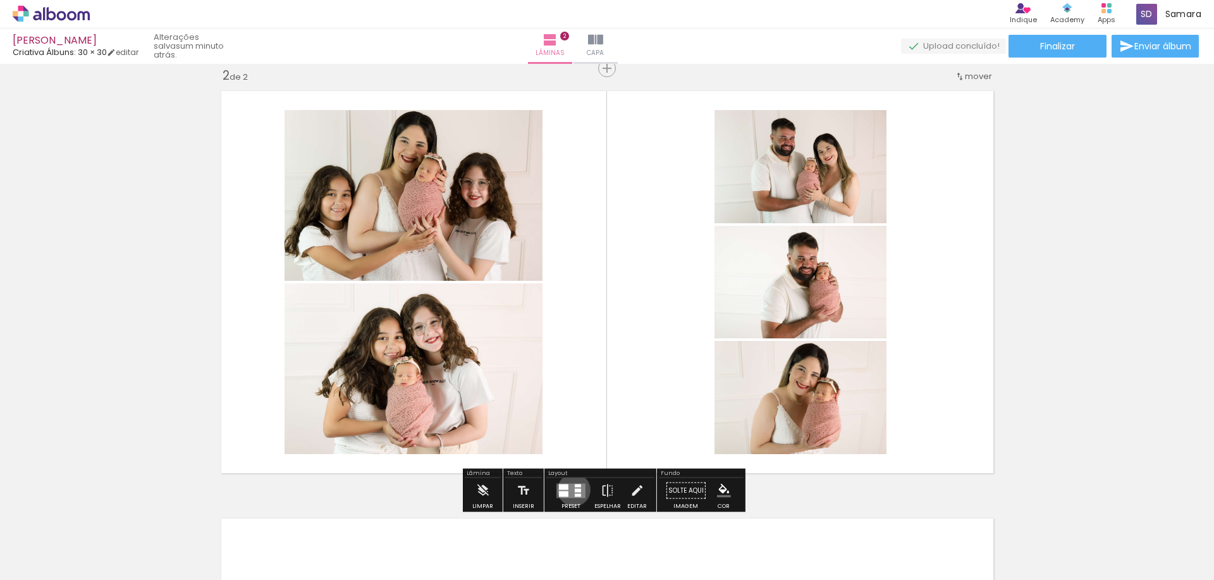
click at [571, 489] on quentale-layouter at bounding box center [570, 490] width 29 height 15
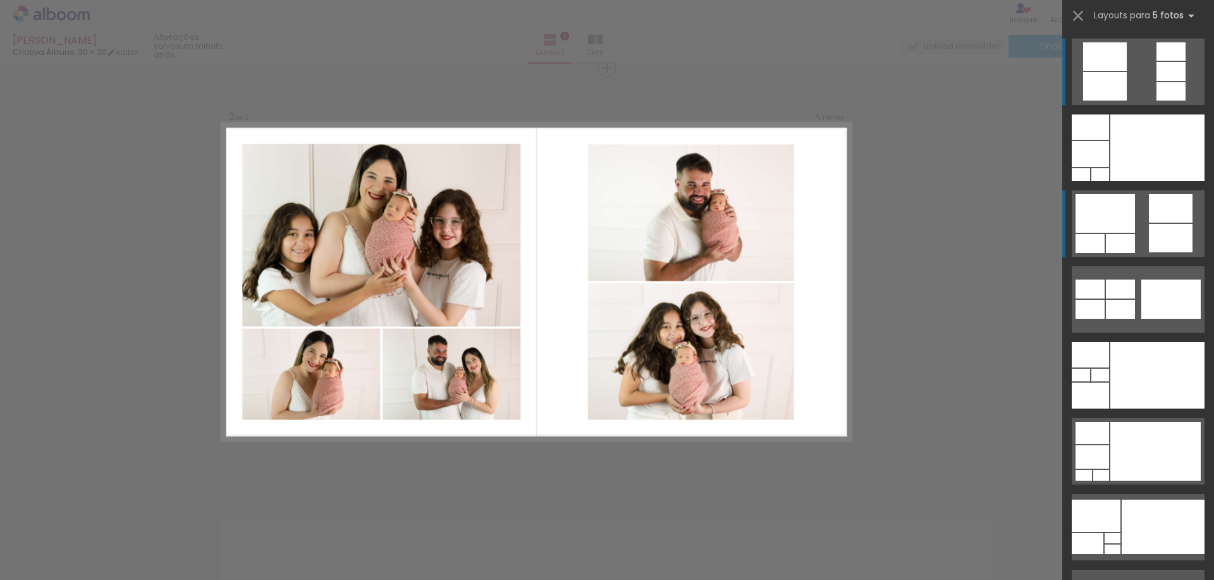
click at [1095, 235] on div at bounding box center [1090, 243] width 29 height 19
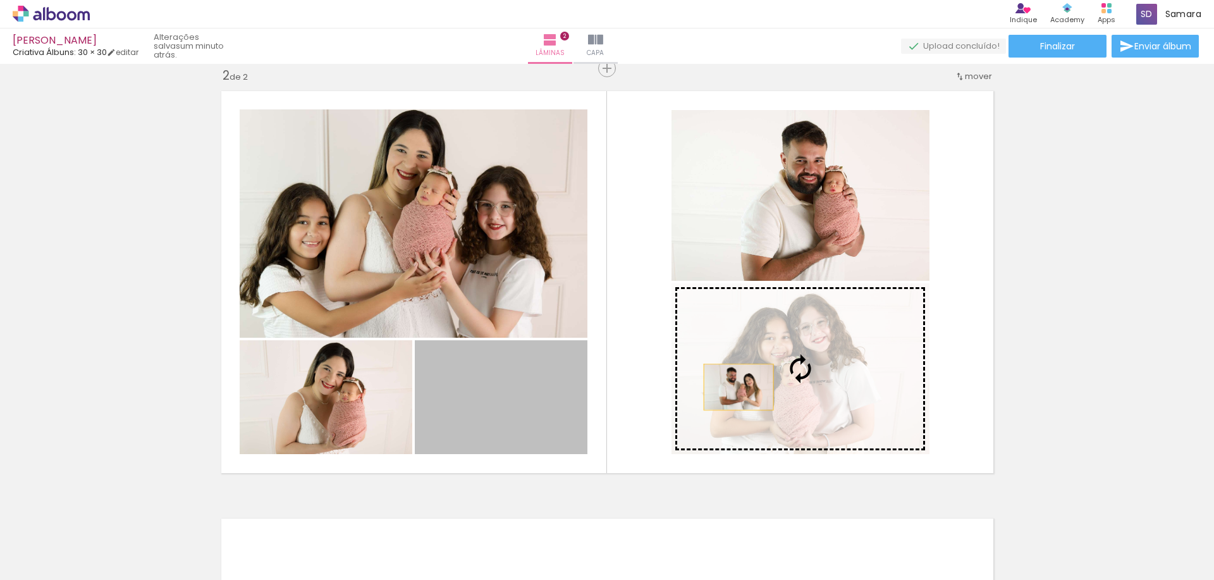
drag, startPoint x: 544, startPoint y: 402, endPoint x: 744, endPoint y: 387, distance: 200.4
click at [0, 0] on slot at bounding box center [0, 0] width 0 height 0
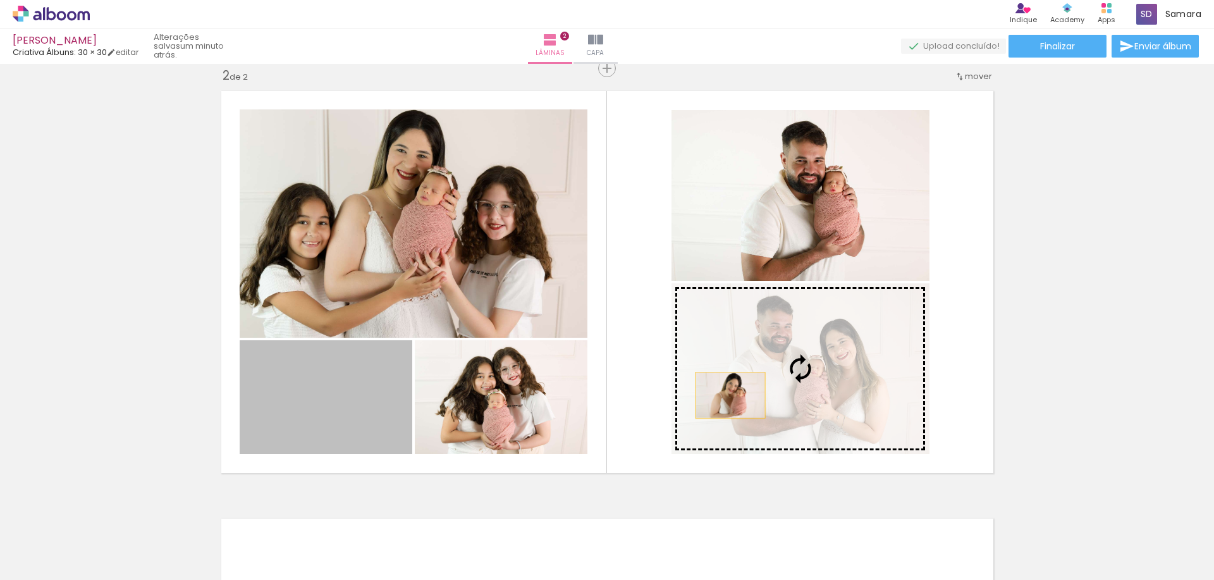
drag, startPoint x: 367, startPoint y: 399, endPoint x: 727, endPoint y: 395, distance: 360.5
click at [0, 0] on slot at bounding box center [0, 0] width 0 height 0
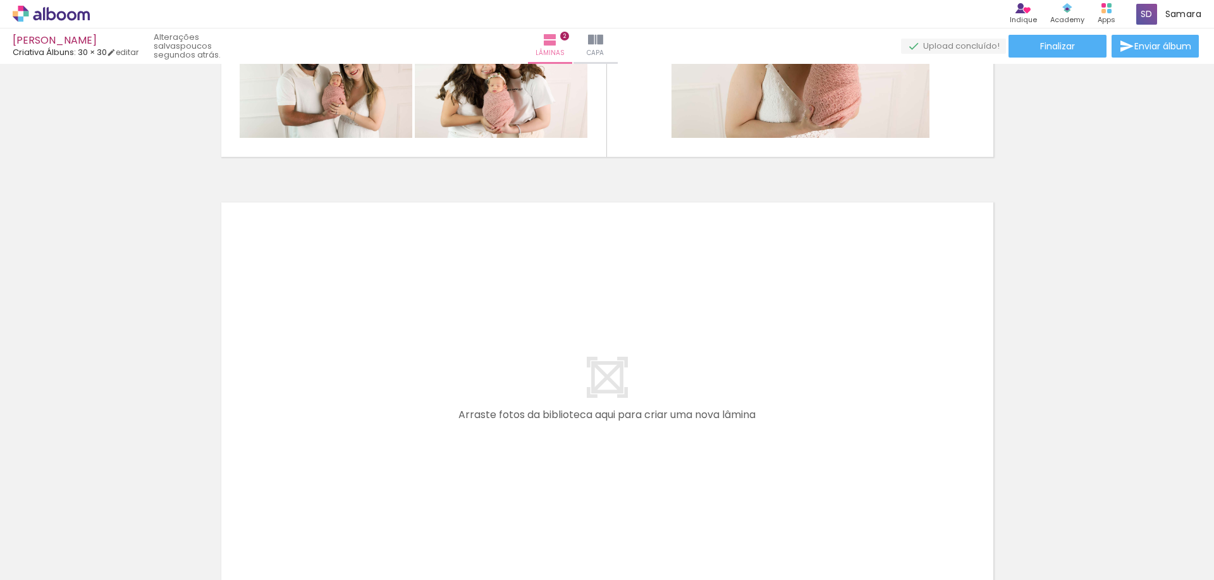
scroll to position [823, 0]
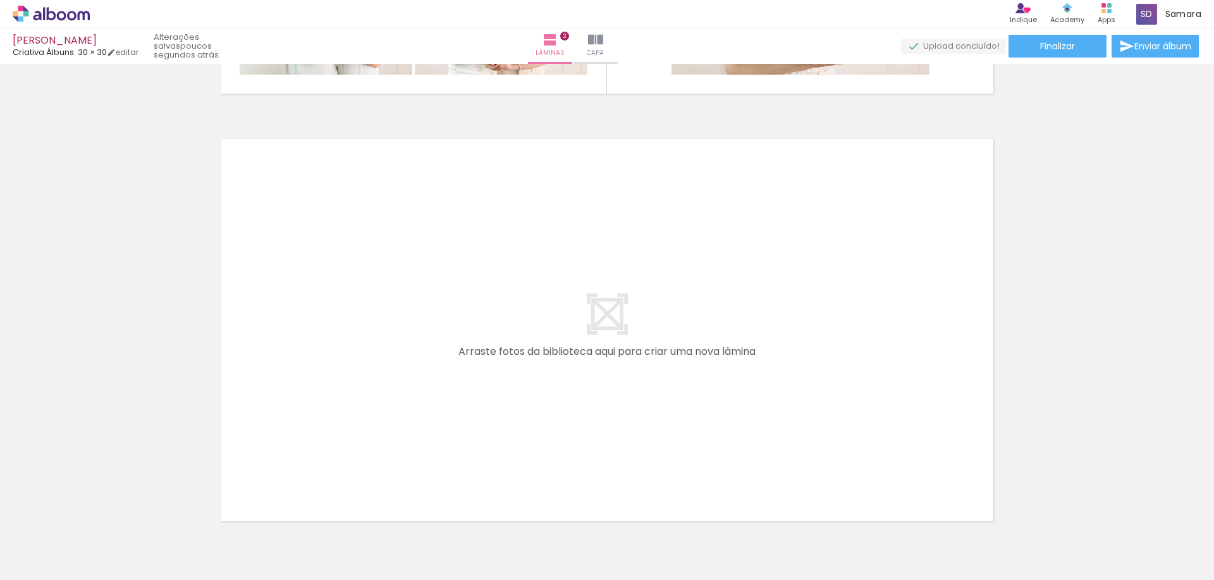
drag, startPoint x: 238, startPoint y: 529, endPoint x: 293, endPoint y: 514, distance: 57.5
click at [284, 440] on quentale-workspace at bounding box center [607, 290] width 1214 height 580
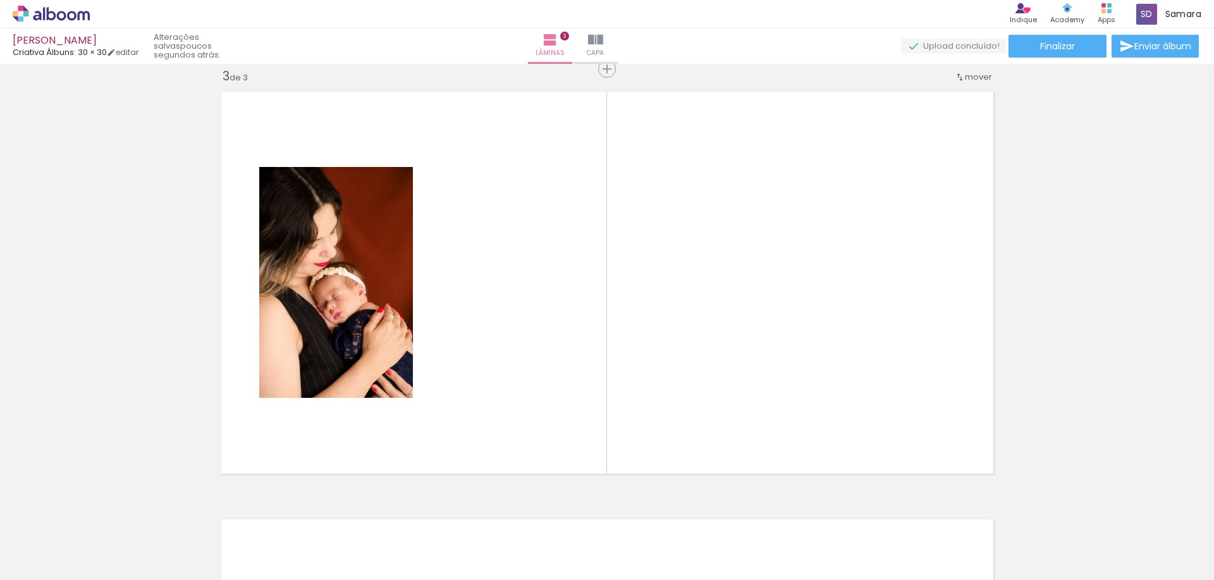
scroll to position [871, 0]
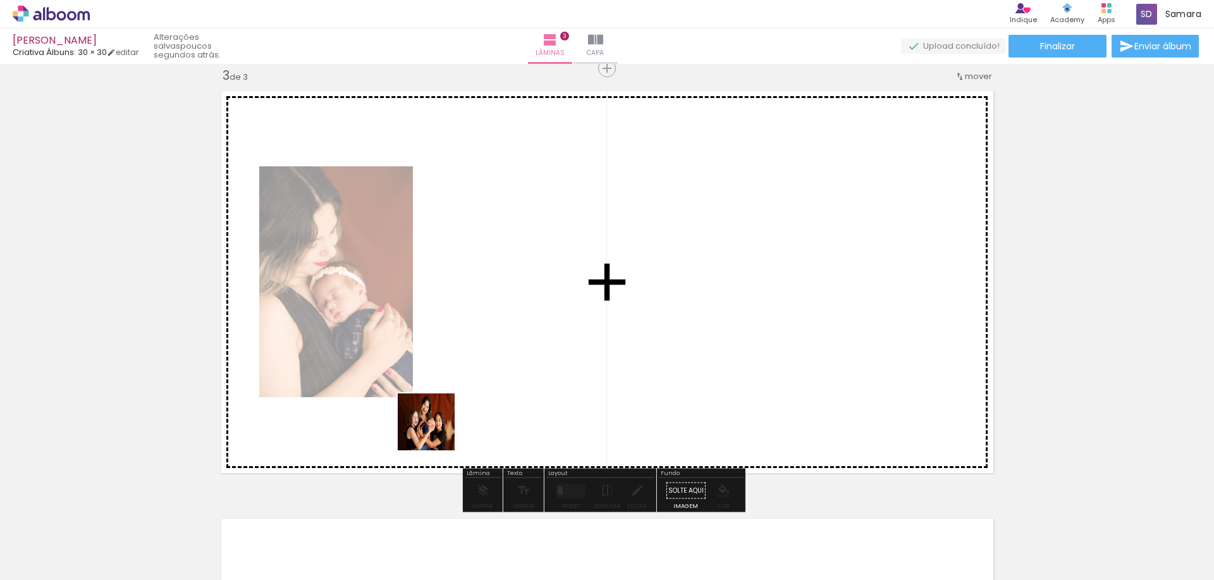
drag, startPoint x: 293, startPoint y: 532, endPoint x: 439, endPoint y: 427, distance: 179.5
click at [439, 427] on quentale-workspace at bounding box center [607, 290] width 1214 height 580
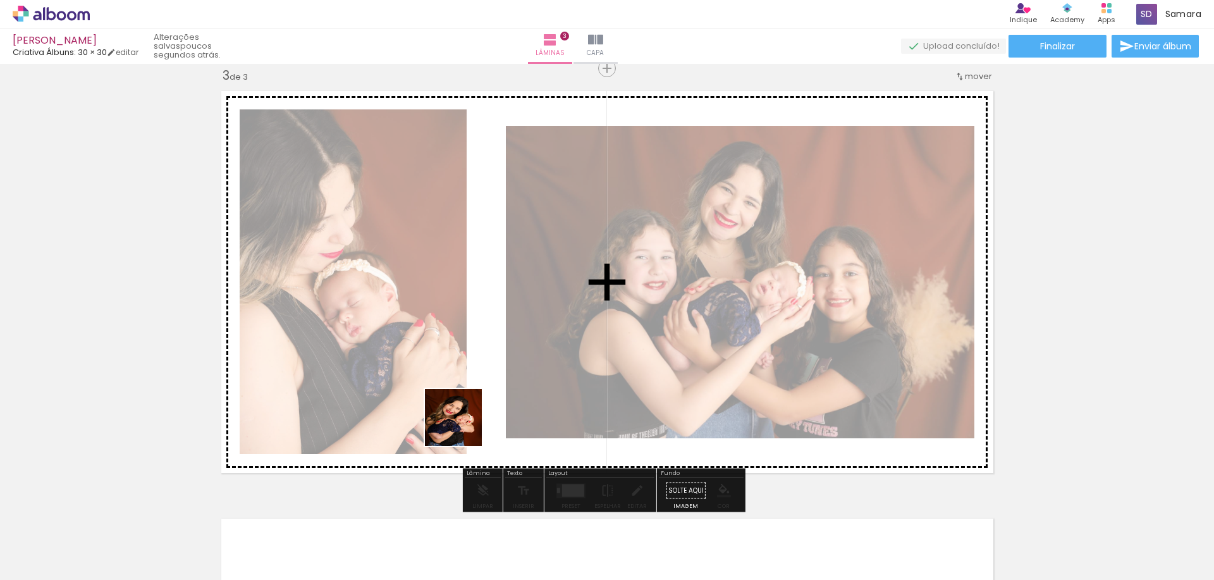
drag, startPoint x: 378, startPoint y: 540, endPoint x: 470, endPoint y: 415, distance: 154.7
click at [470, 415] on quentale-workspace at bounding box center [607, 290] width 1214 height 580
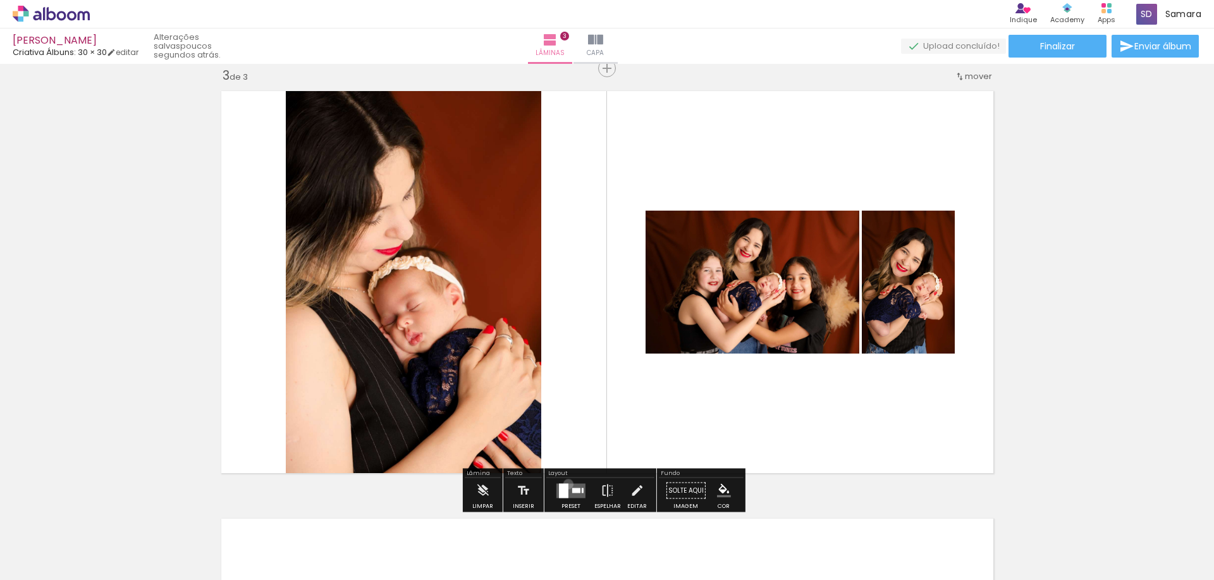
click at [565, 484] on div at bounding box center [563, 490] width 9 height 15
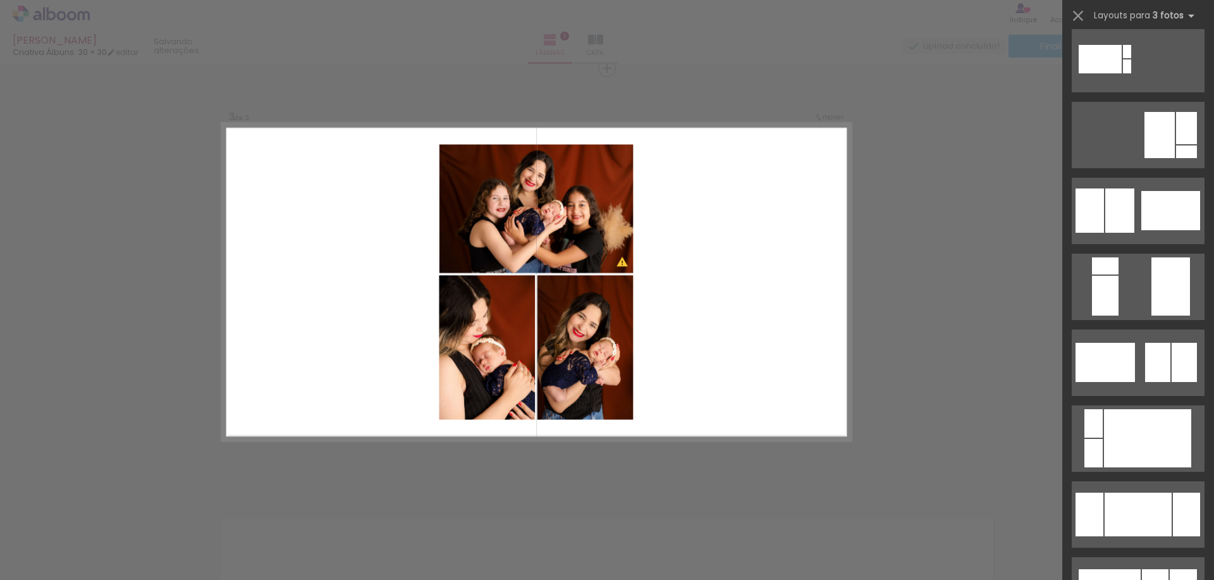
scroll to position [0, 0]
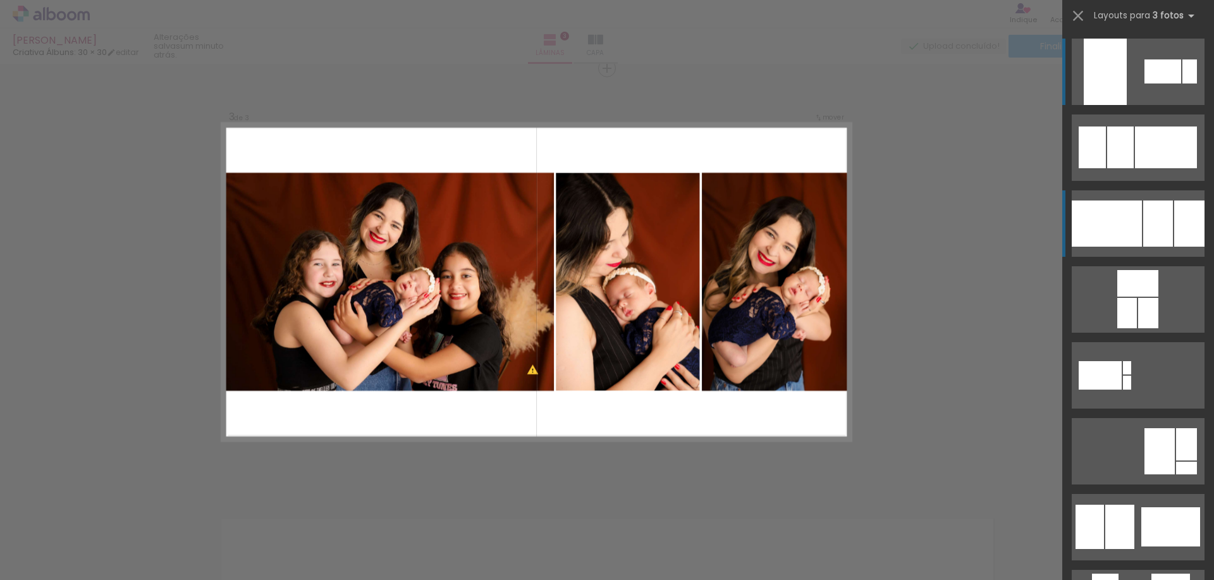
click at [1145, 241] on div at bounding box center [1158, 223] width 30 height 46
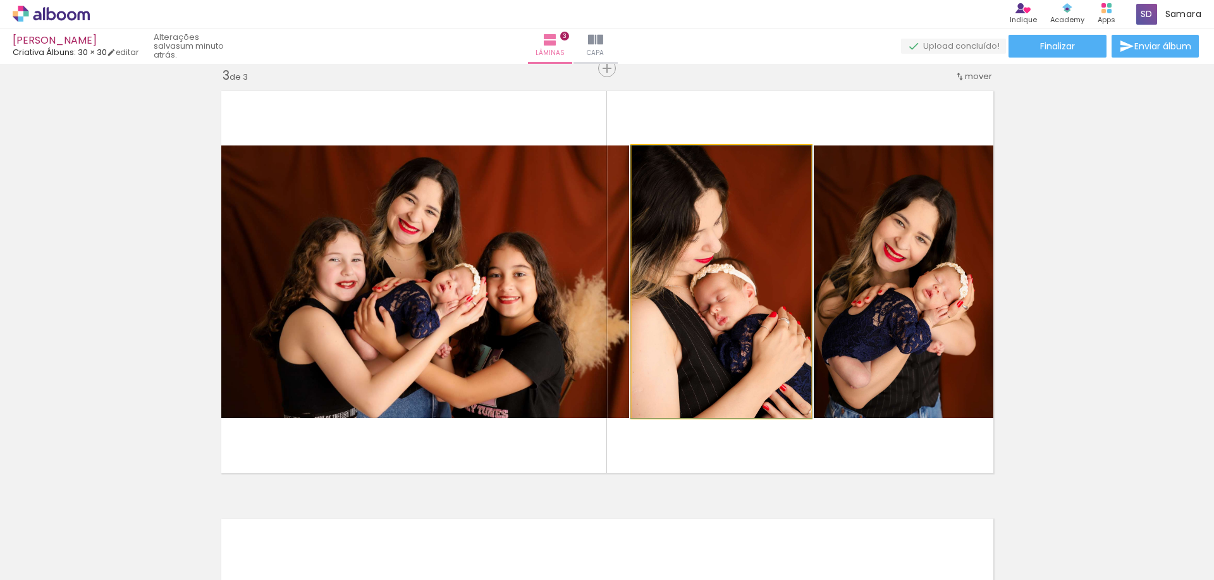
click at [769, 313] on quentale-photo at bounding box center [722, 281] width 180 height 273
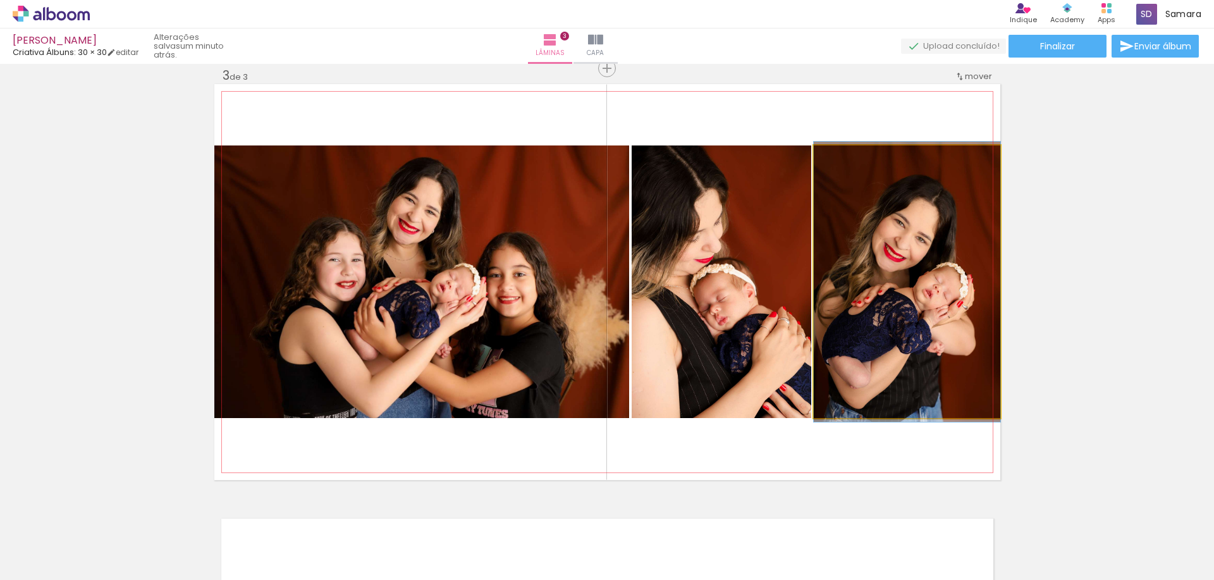
click at [860, 313] on quentale-photo at bounding box center [907, 281] width 187 height 273
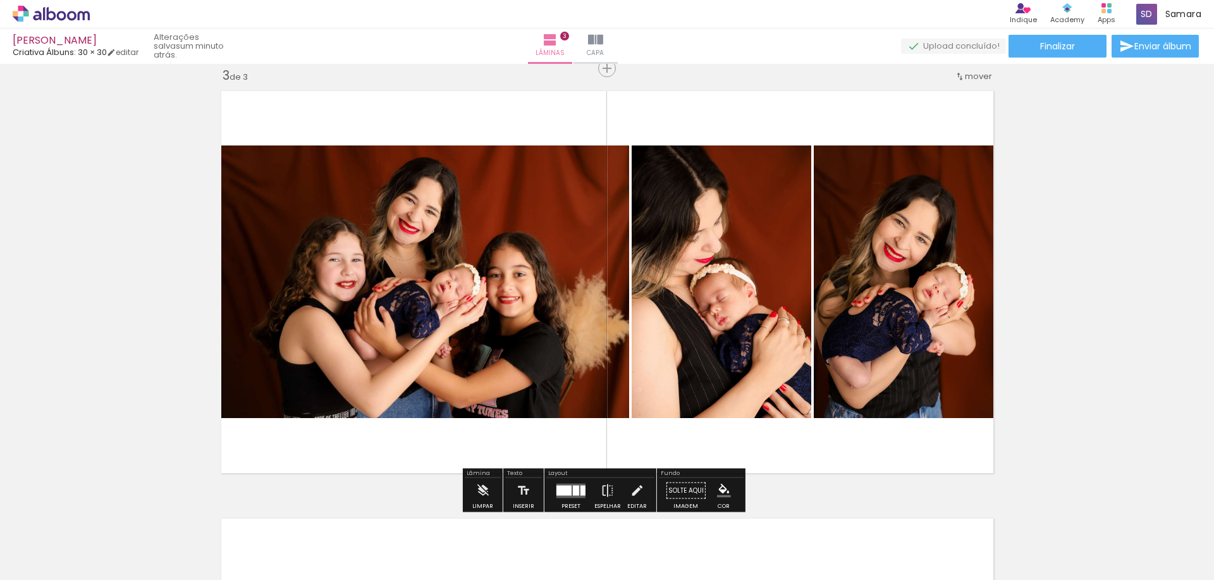
click at [1047, 345] on div "Inserir lâmina 1 de 3 Inserir lâmina 2 de 3 Inserir lâmina 3 de 3" at bounding box center [607, 52] width 1214 height 1711
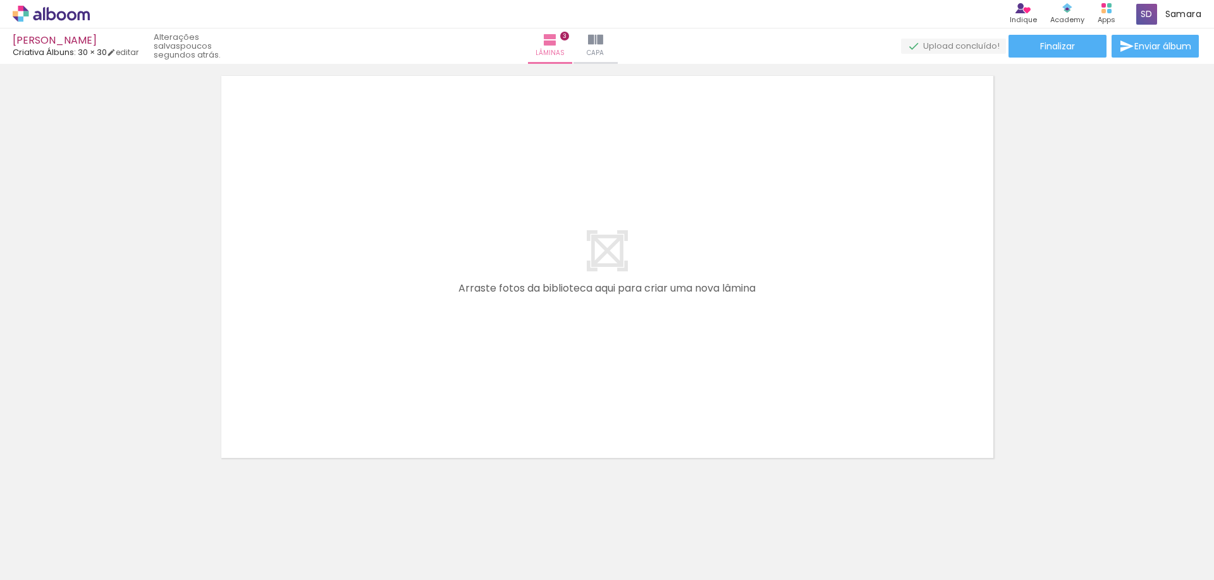
scroll to position [0, 899]
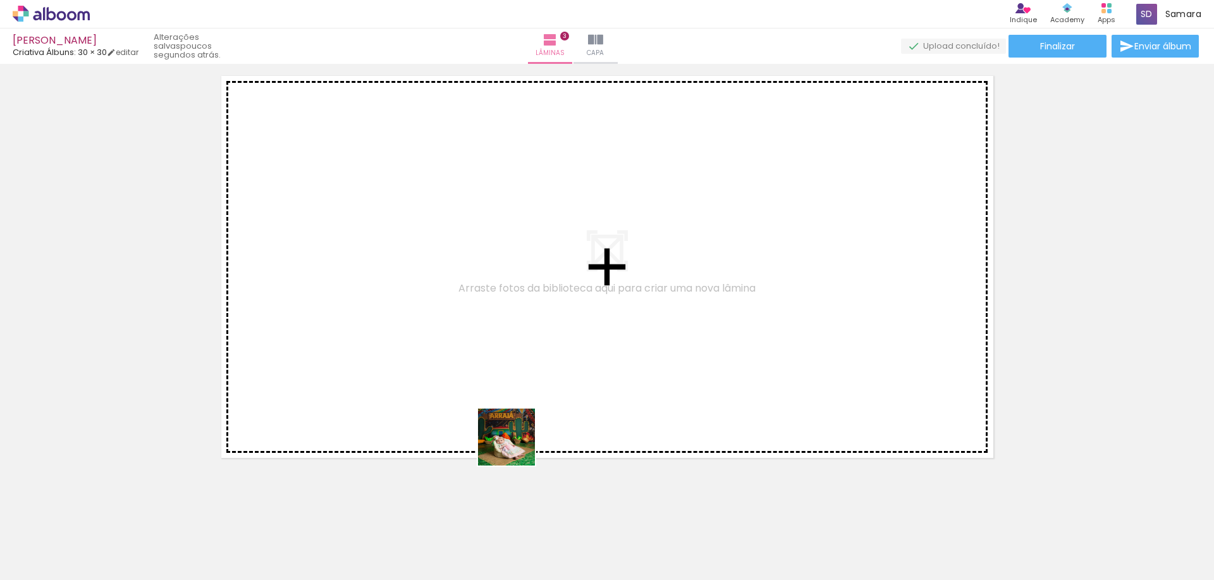
drag, startPoint x: 579, startPoint y: 549, endPoint x: 516, endPoint y: 446, distance: 120.4
click at [516, 446] on quentale-workspace at bounding box center [607, 290] width 1214 height 580
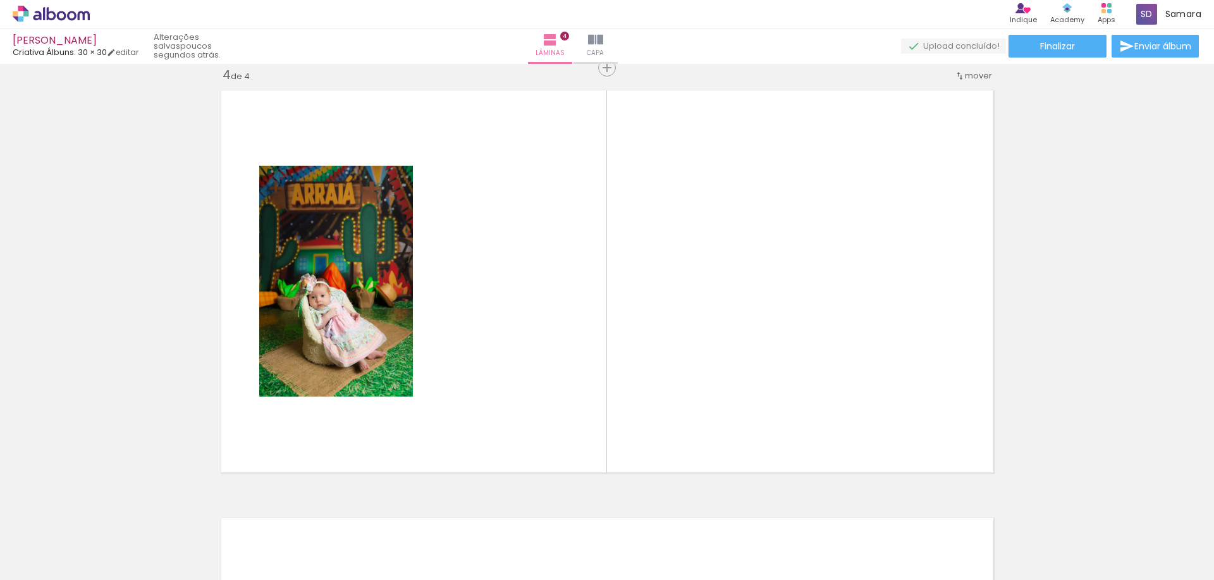
scroll to position [1299, 0]
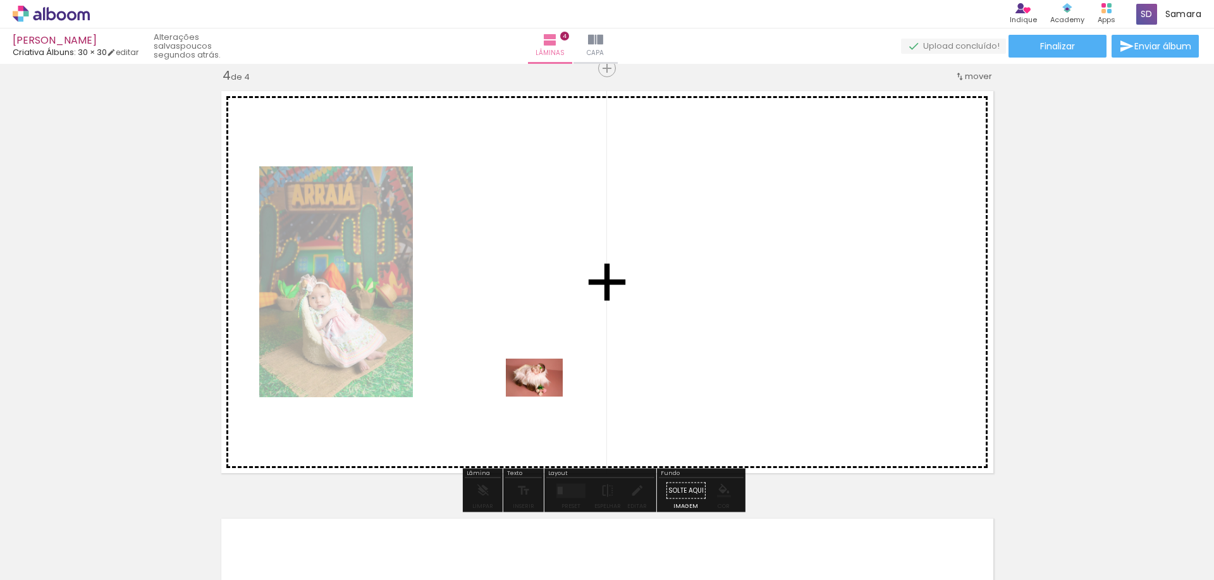
drag, startPoint x: 641, startPoint y: 536, endPoint x: 544, endPoint y: 396, distance: 170.3
click at [544, 396] on quentale-workspace at bounding box center [607, 290] width 1214 height 580
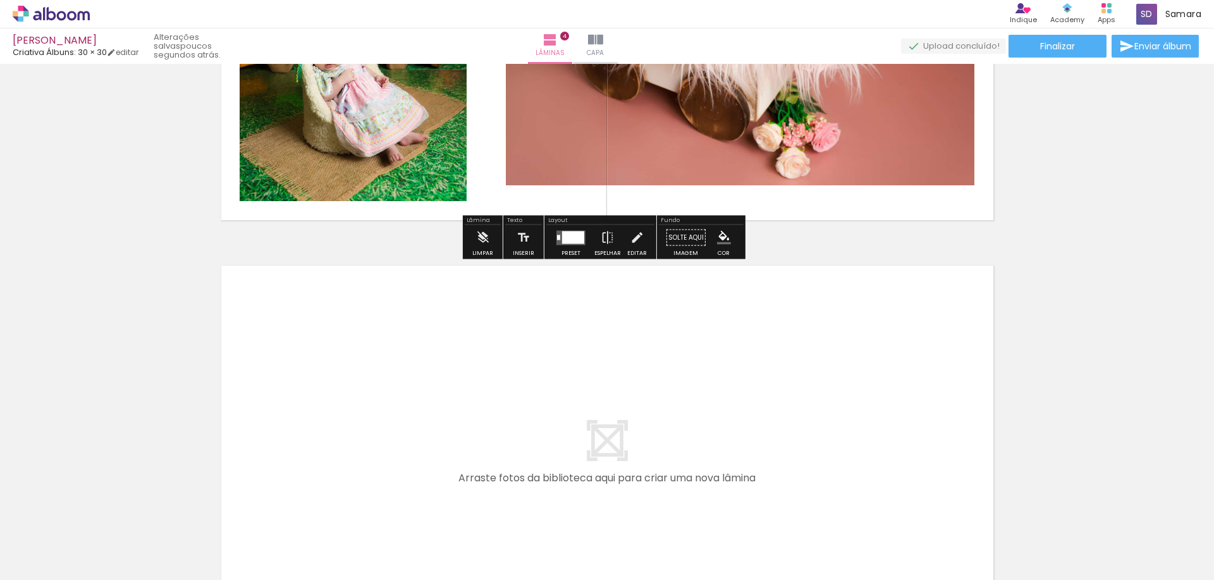
scroll to position [1615, 0]
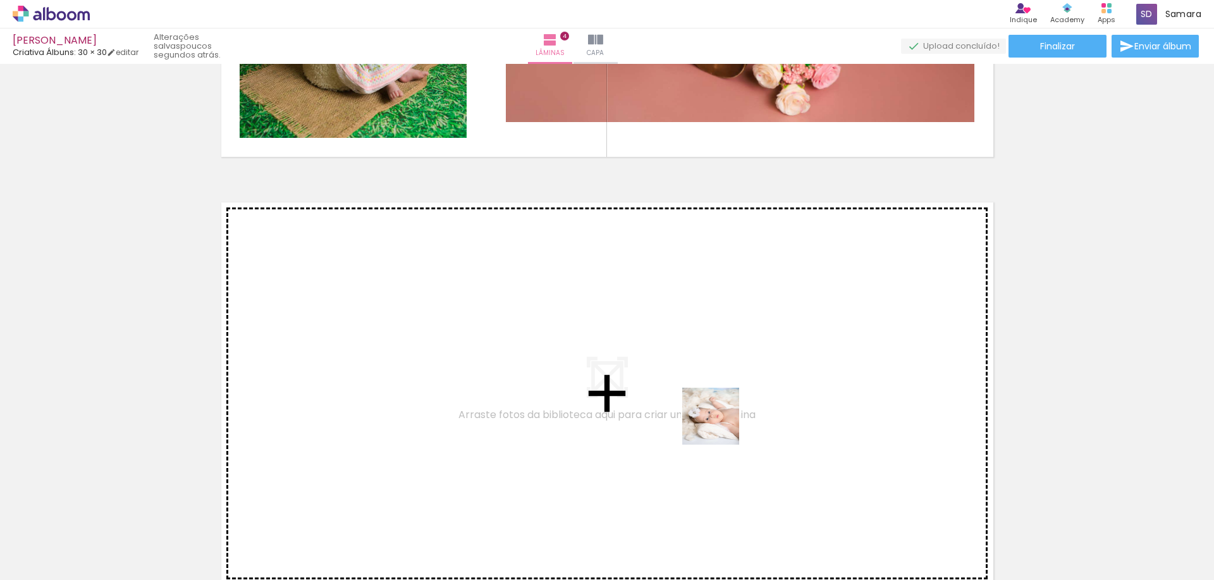
drag, startPoint x: 876, startPoint y: 530, endPoint x: 718, endPoint y: 425, distance: 189.8
click at [718, 425] on quentale-workspace at bounding box center [607, 290] width 1214 height 580
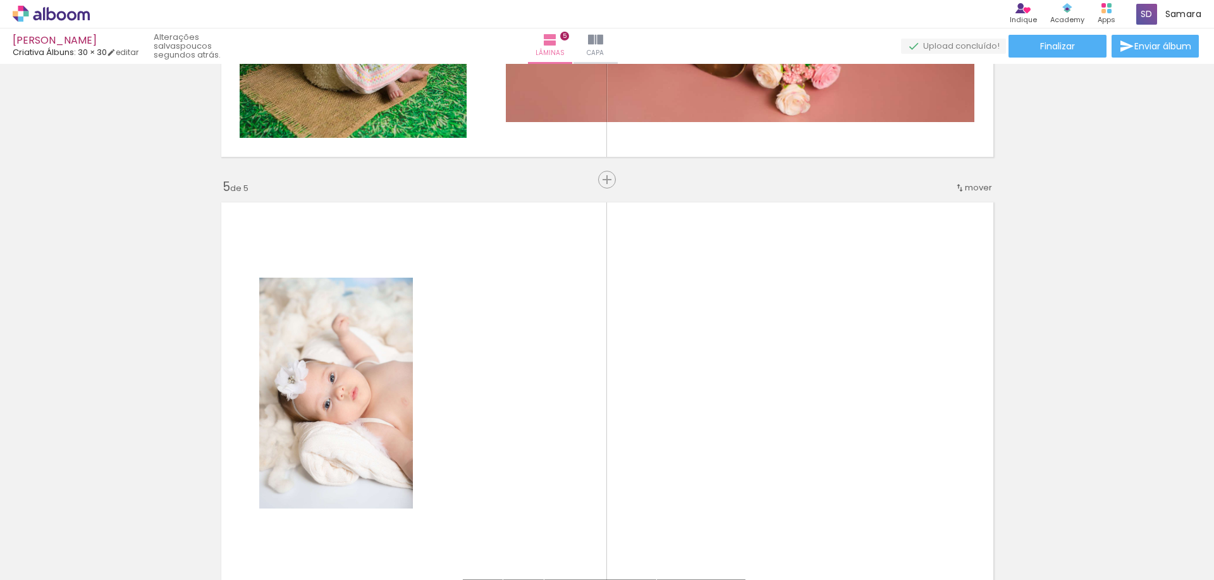
scroll to position [1726, 0]
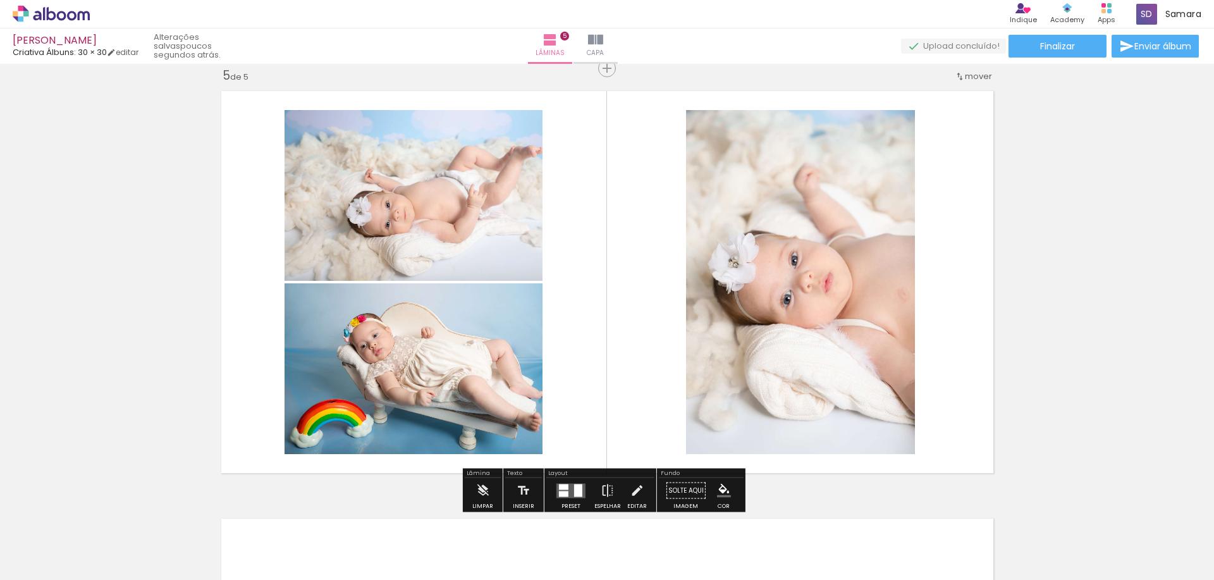
scroll to position [0, 2435]
click at [567, 485] on quentale-layouter at bounding box center [570, 490] width 29 height 15
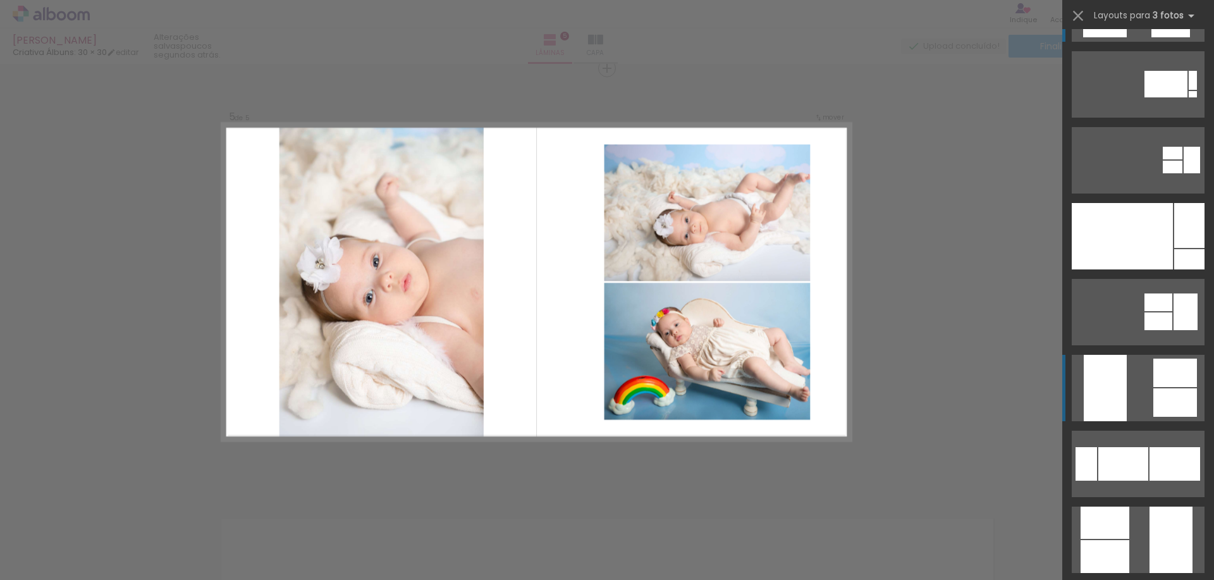
scroll to position [0, 0]
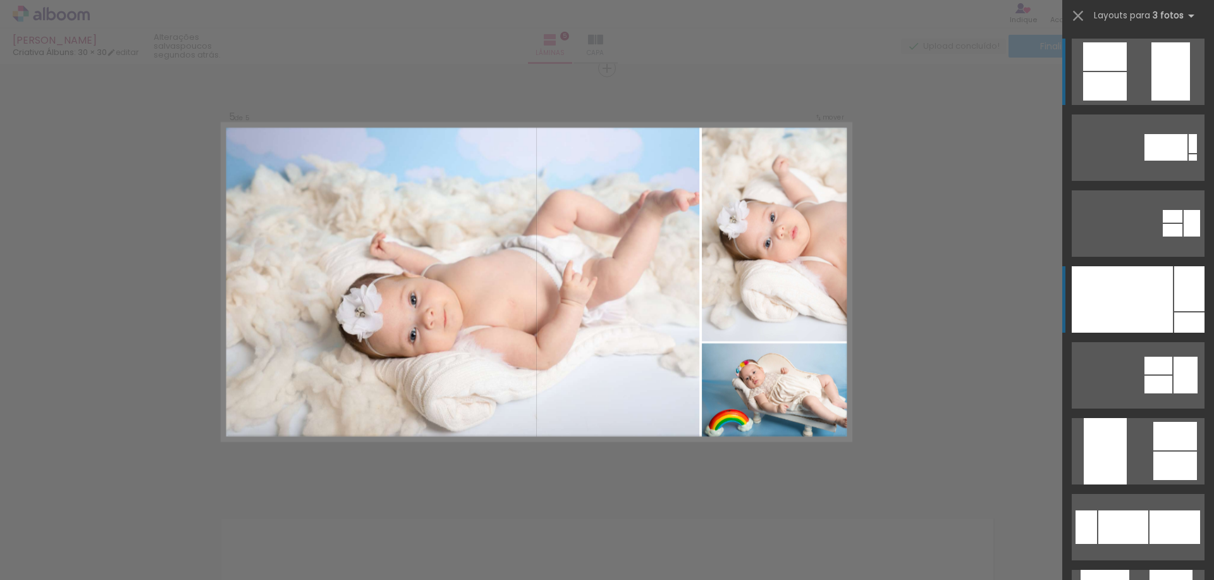
click at [1174, 319] on div at bounding box center [1189, 322] width 30 height 20
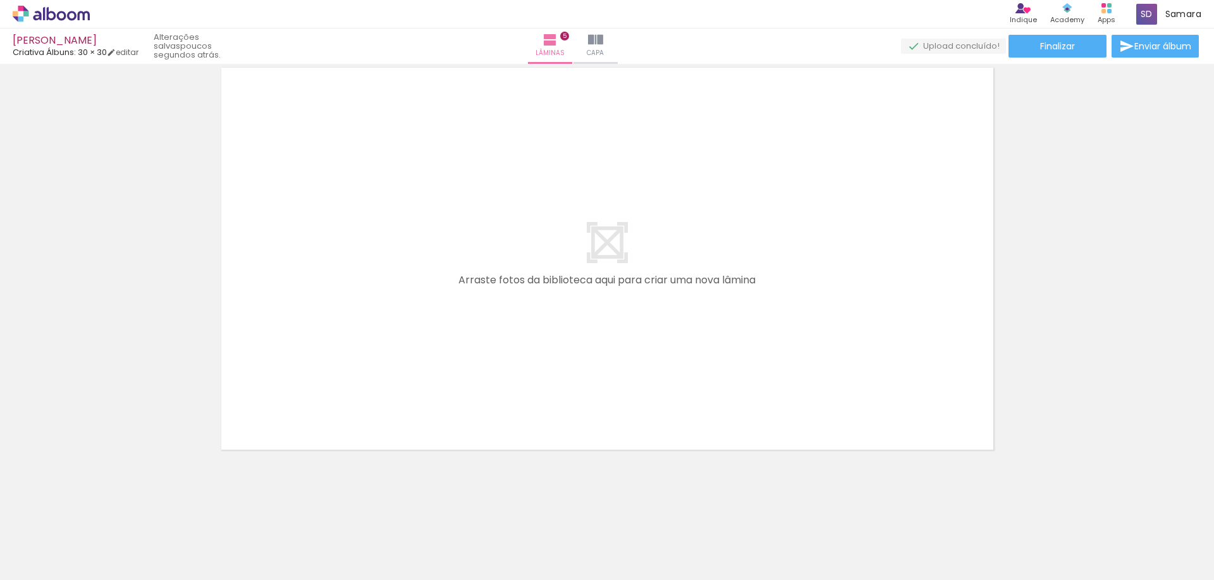
scroll to position [0, 1237]
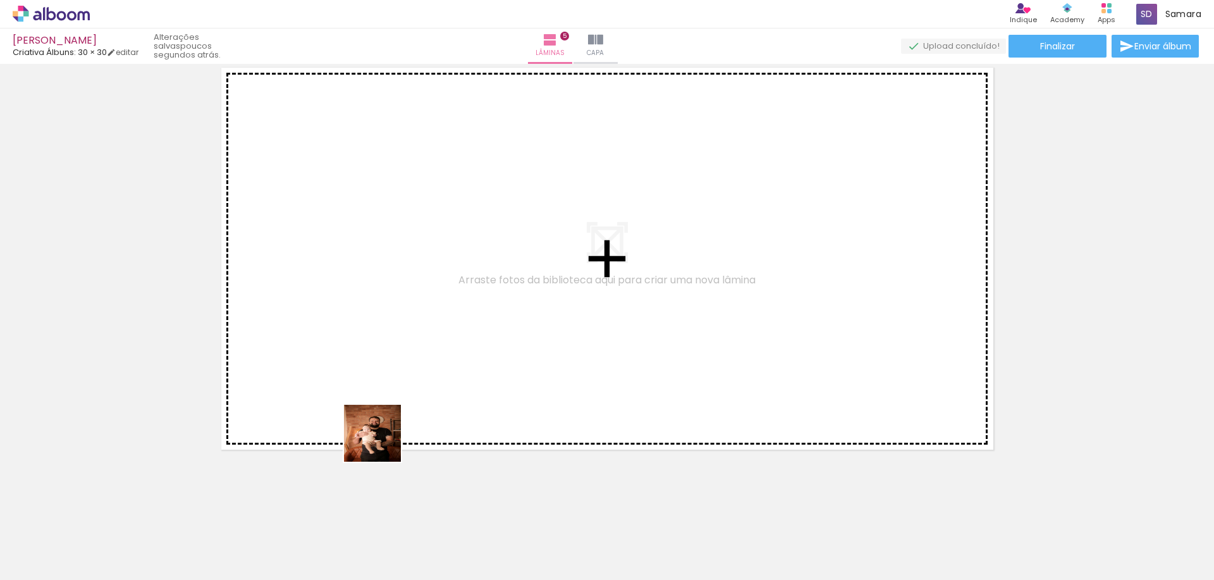
drag, startPoint x: 376, startPoint y: 541, endPoint x: 382, endPoint y: 438, distance: 102.6
click at [382, 438] on quentale-workspace at bounding box center [607, 290] width 1214 height 580
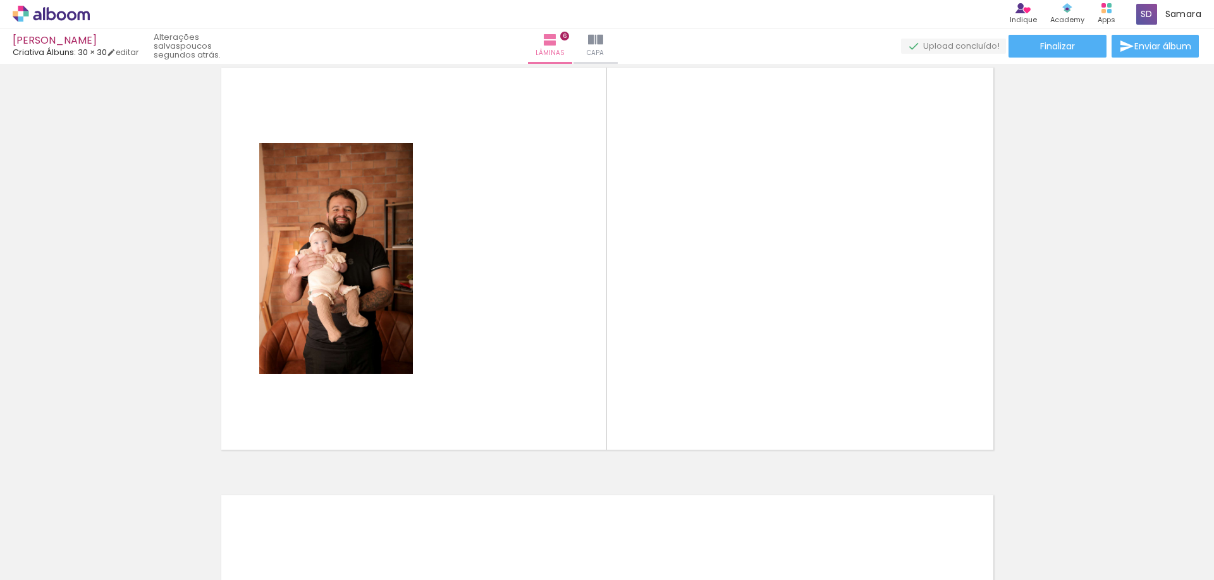
scroll to position [2154, 0]
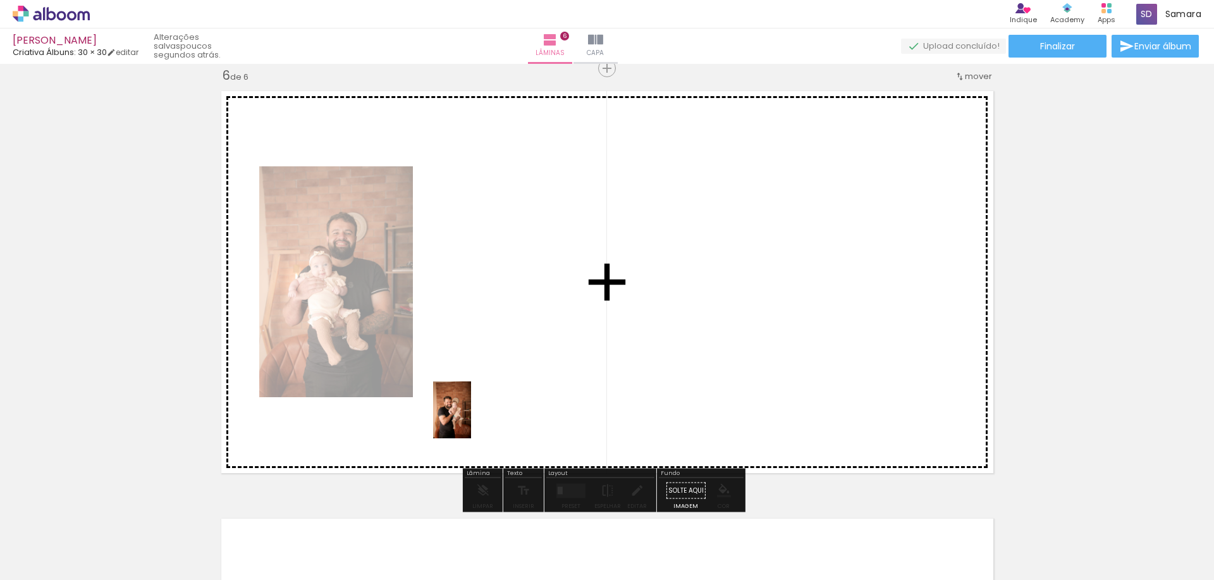
drag, startPoint x: 441, startPoint y: 534, endPoint x: 471, endPoint y: 419, distance: 118.3
click at [471, 419] on quentale-workspace at bounding box center [607, 290] width 1214 height 580
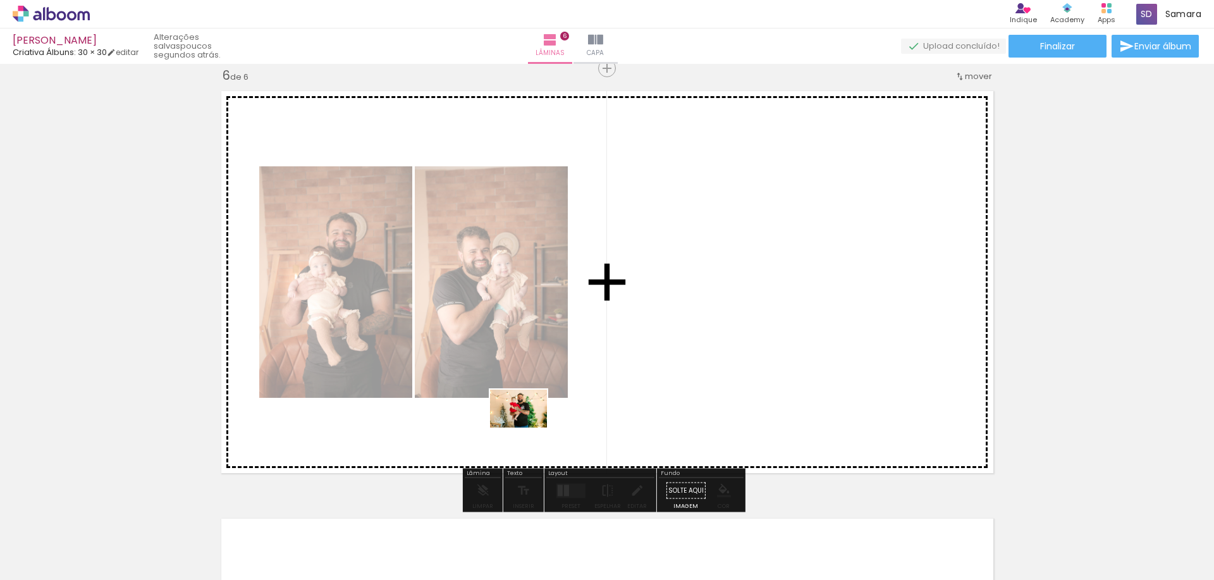
drag, startPoint x: 513, startPoint y: 531, endPoint x: 528, endPoint y: 427, distance: 104.7
click at [528, 427] on quentale-workspace at bounding box center [607, 290] width 1214 height 580
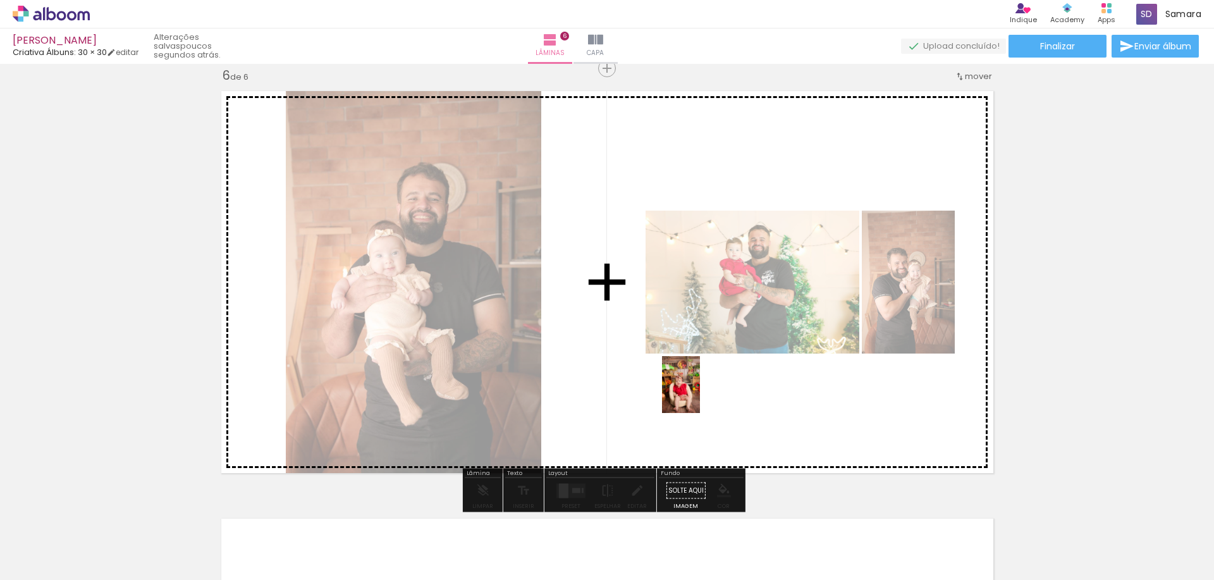
drag, startPoint x: 585, startPoint y: 541, endPoint x: 700, endPoint y: 394, distance: 187.0
click at [700, 394] on quentale-workspace at bounding box center [607, 290] width 1214 height 580
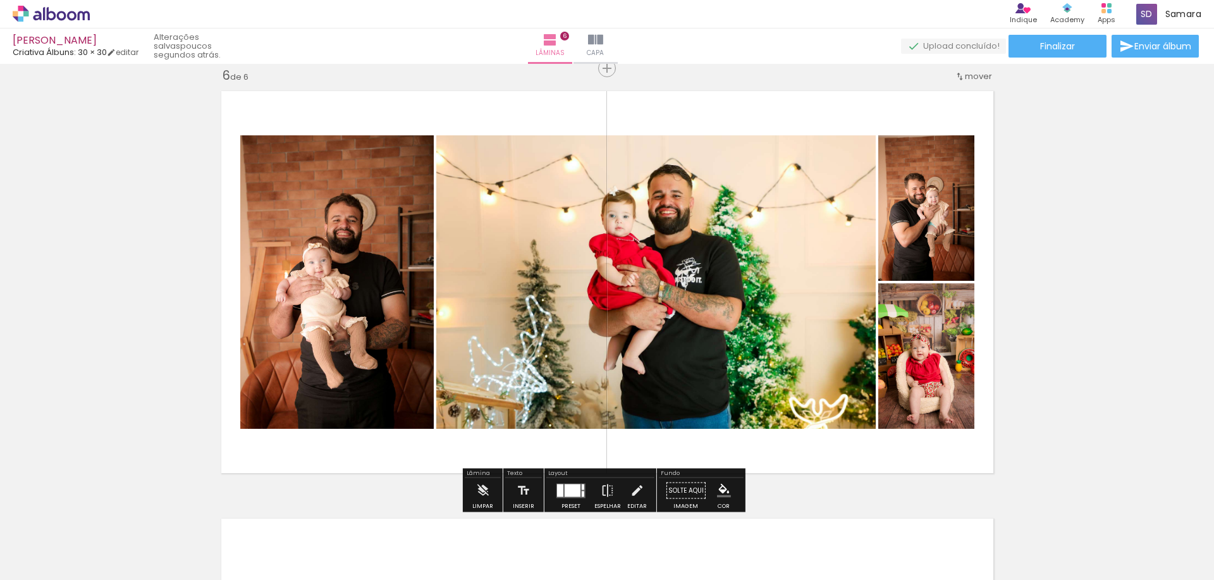
click at [559, 489] on div at bounding box center [560, 490] width 6 height 13
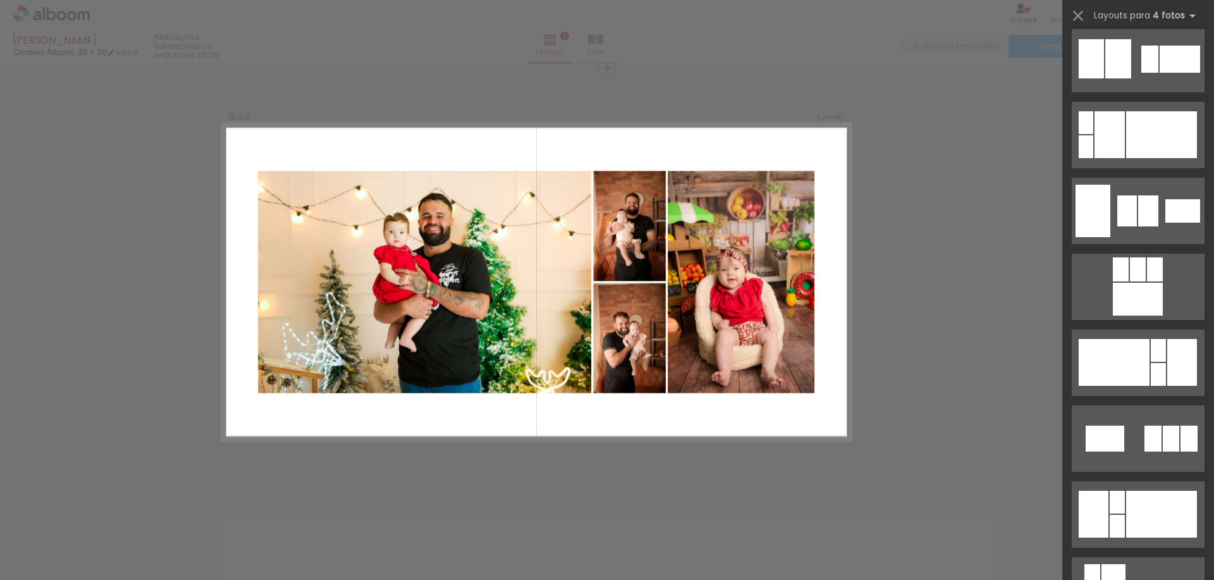
scroll to position [1581, 0]
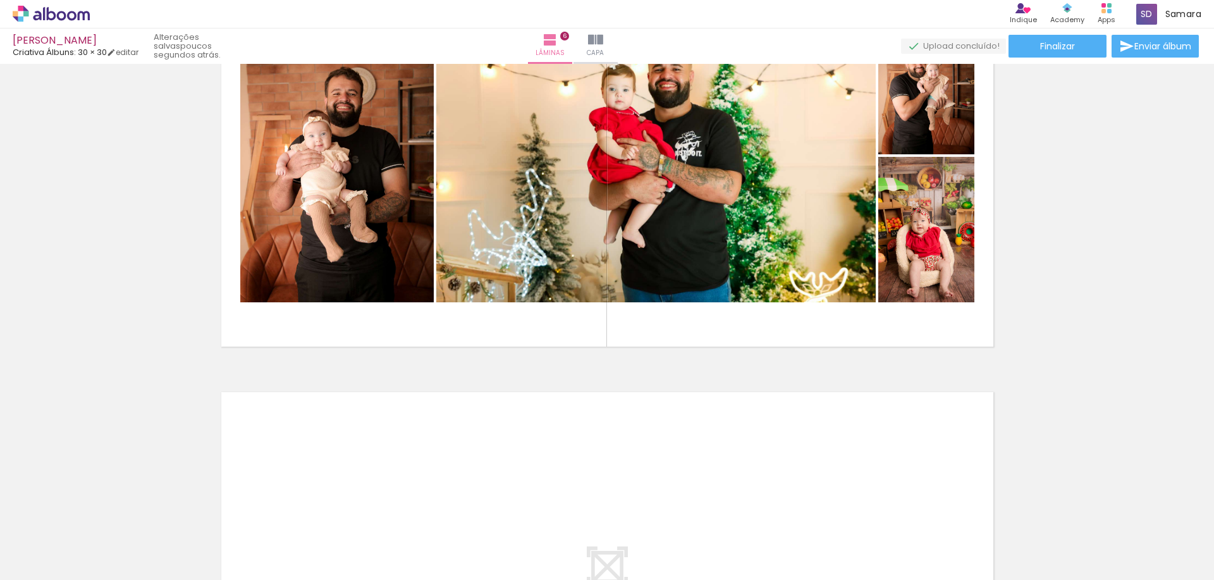
scroll to position [2407, 0]
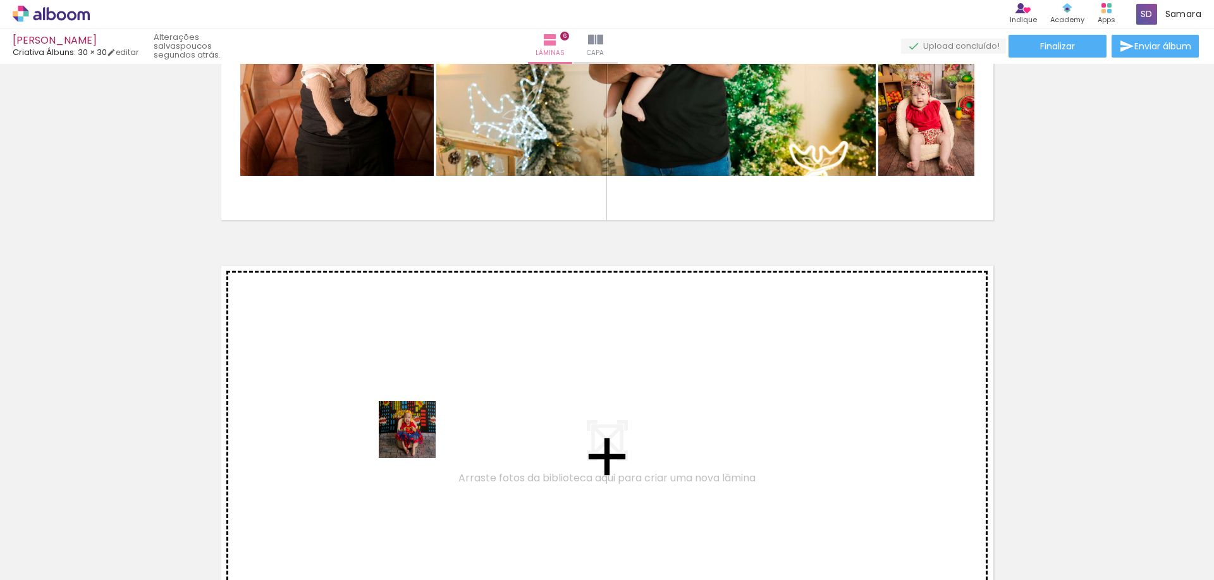
drag, startPoint x: 383, startPoint y: 530, endPoint x: 417, endPoint y: 439, distance: 97.0
click at [417, 439] on quentale-workspace at bounding box center [607, 290] width 1214 height 580
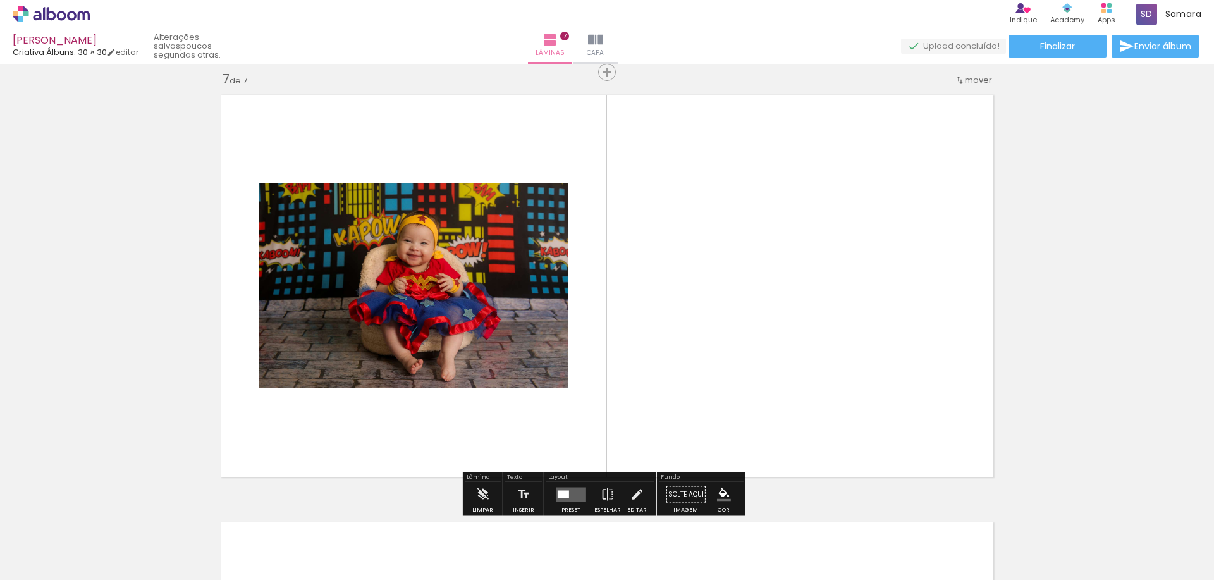
scroll to position [2581, 0]
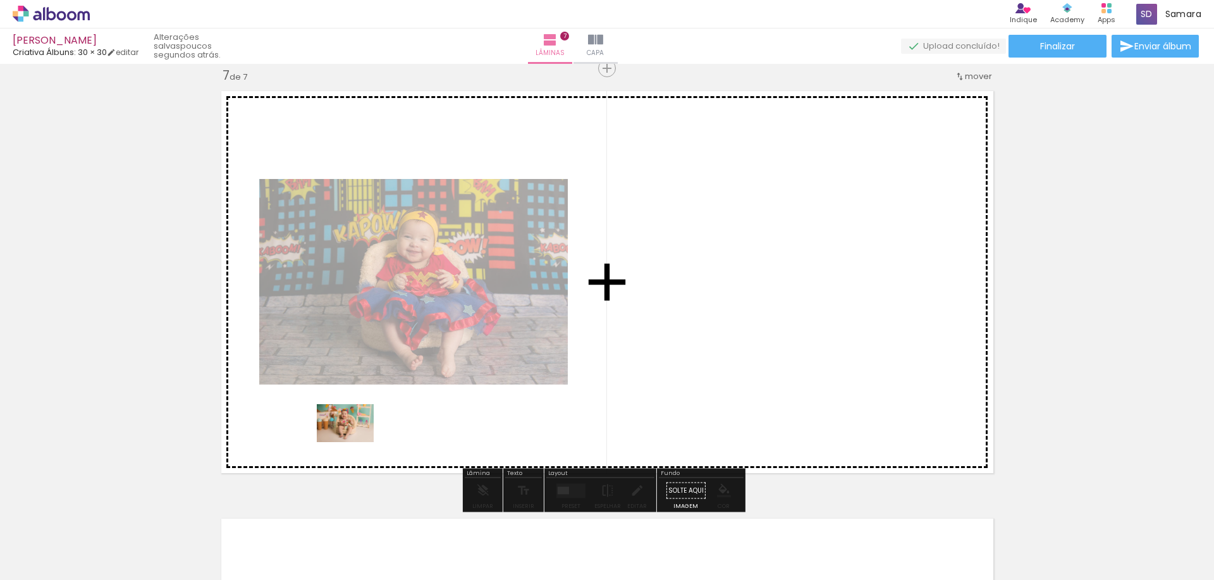
drag, startPoint x: 257, startPoint y: 541, endPoint x: 359, endPoint y: 439, distance: 144.4
click at [359, 439] on quentale-workspace at bounding box center [607, 290] width 1214 height 580
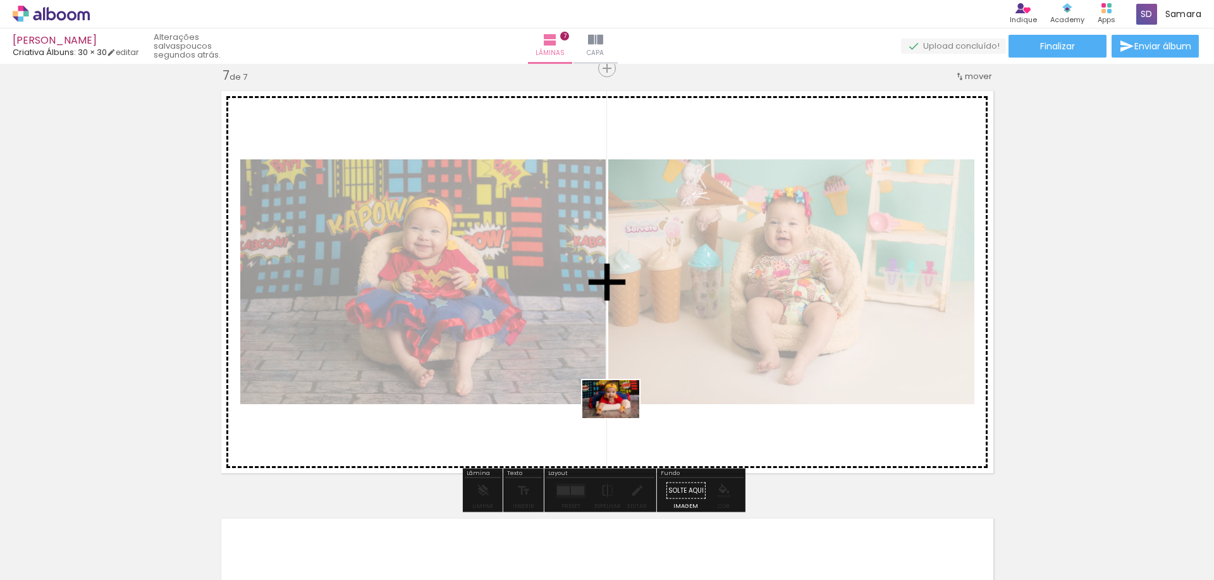
drag, startPoint x: 591, startPoint y: 535, endPoint x: 621, endPoint y: 417, distance: 122.1
click at [621, 417] on quentale-workspace at bounding box center [607, 290] width 1214 height 580
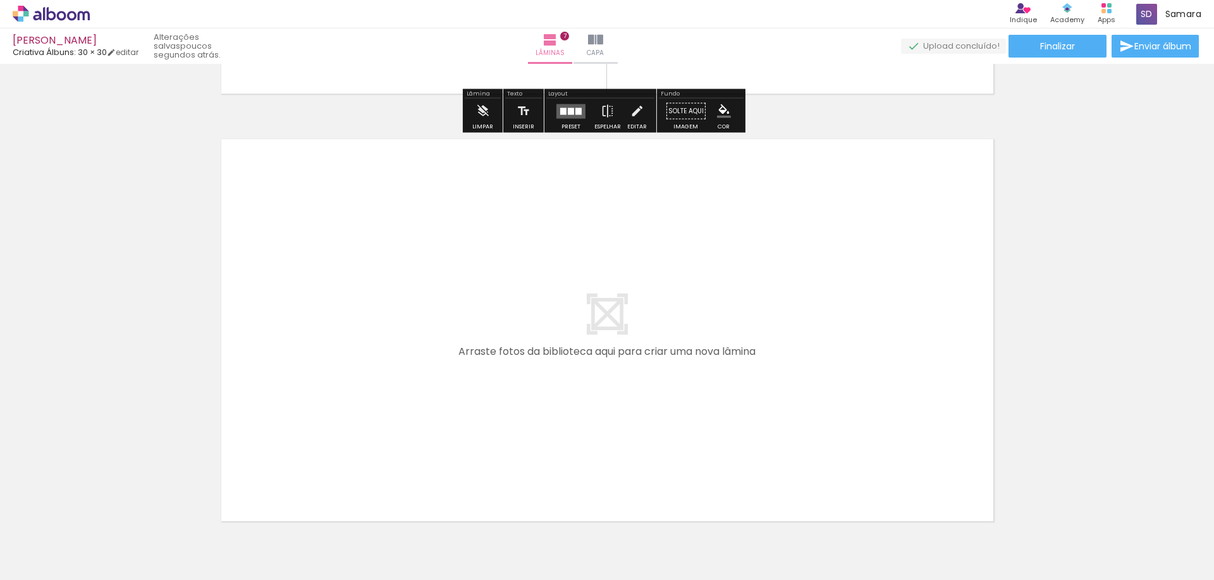
scroll to position [0, 0]
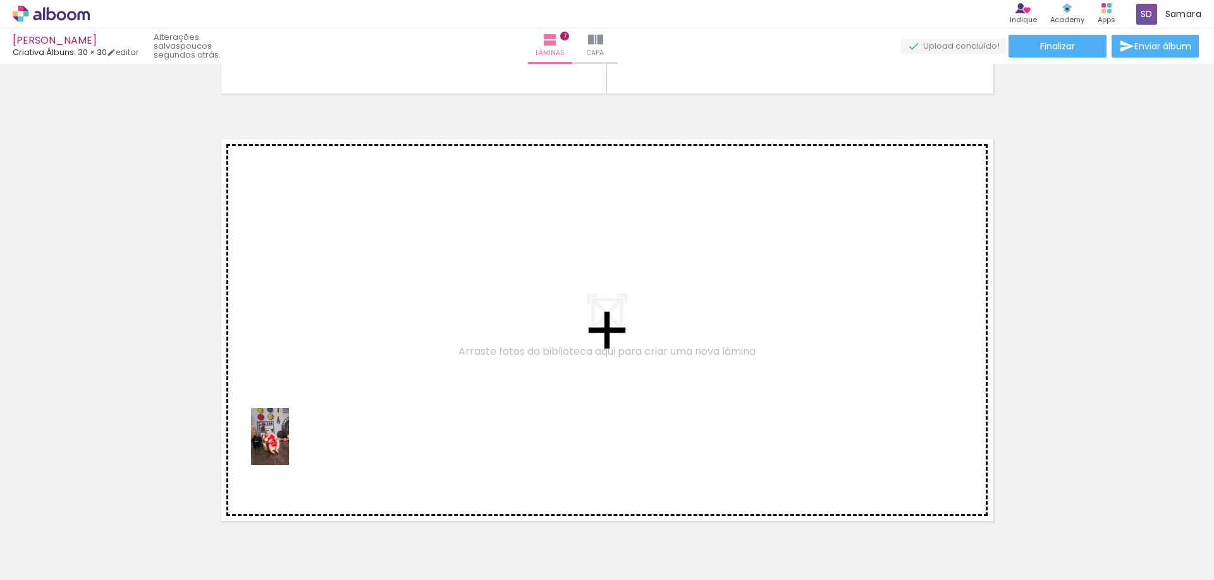
drag, startPoint x: 152, startPoint y: 542, endPoint x: 289, endPoint y: 446, distance: 167.0
click at [289, 446] on quentale-workspace at bounding box center [607, 290] width 1214 height 580
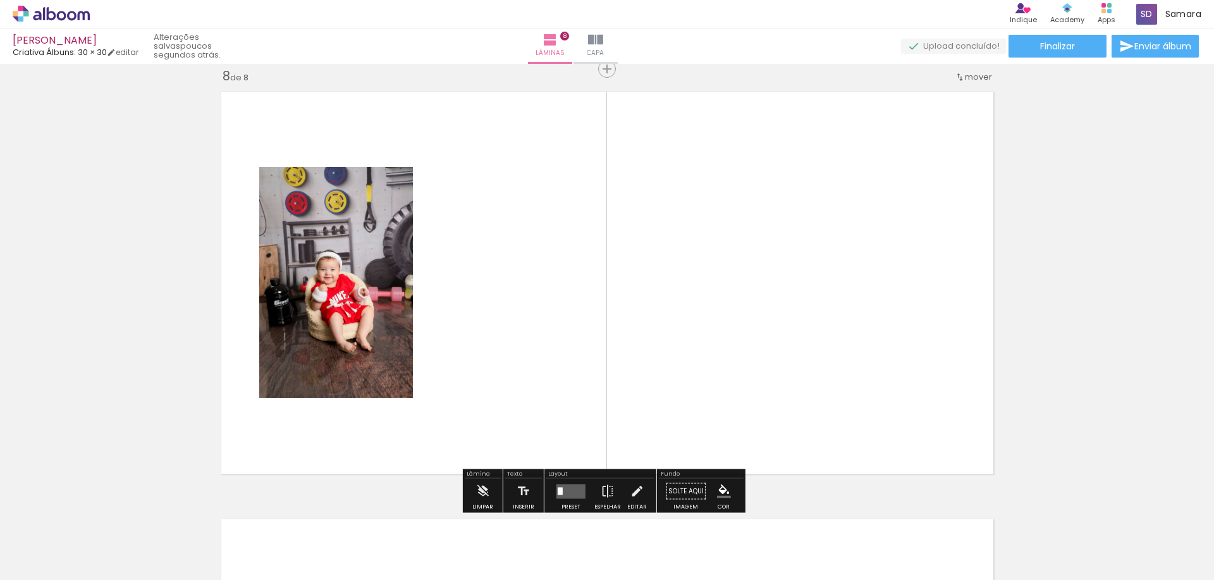
scroll to position [3009, 0]
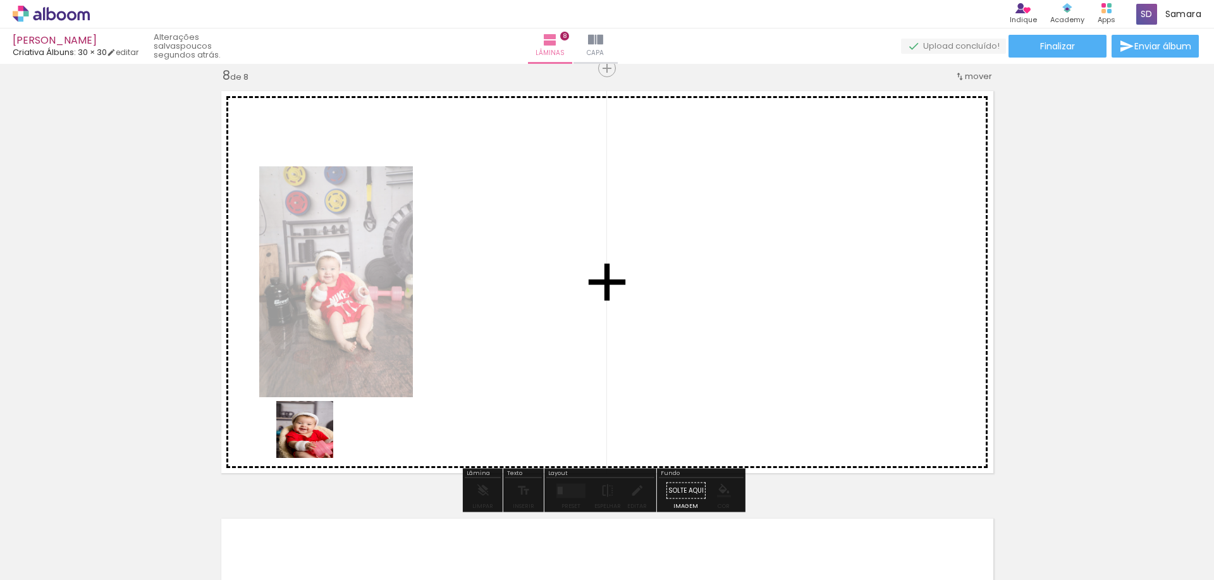
drag, startPoint x: 204, startPoint y: 526, endPoint x: 318, endPoint y: 474, distance: 125.9
click at [341, 413] on quentale-workspace at bounding box center [607, 290] width 1214 height 580
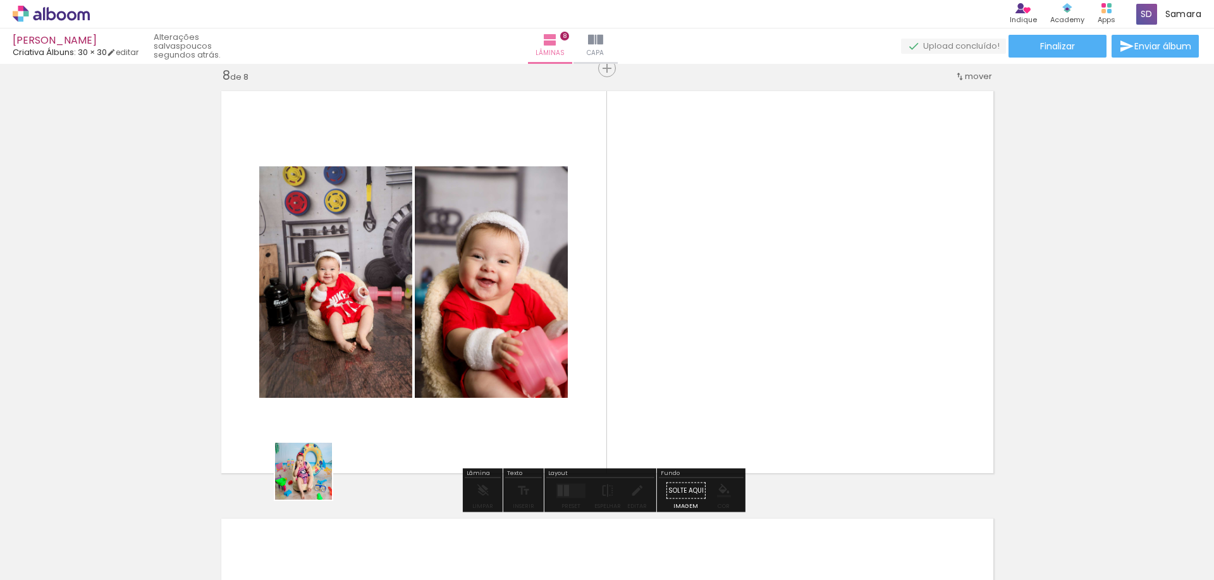
drag, startPoint x: 283, startPoint y: 531, endPoint x: 355, endPoint y: 496, distance: 79.5
click at [366, 398] on quentale-workspace at bounding box center [607, 290] width 1214 height 580
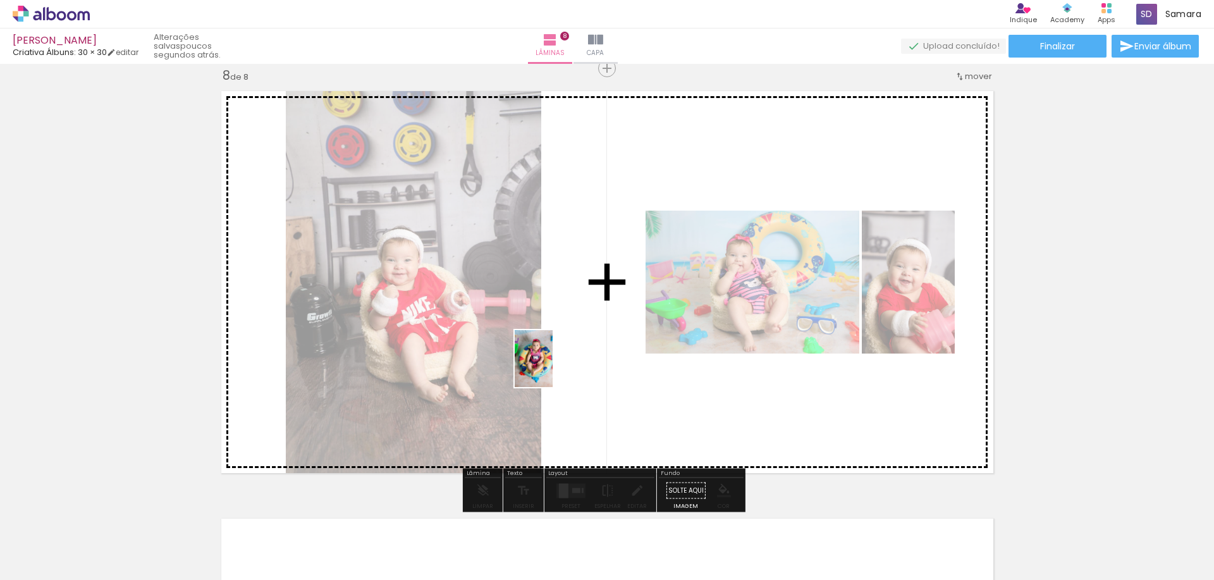
drag, startPoint x: 343, startPoint y: 525, endPoint x: 553, endPoint y: 368, distance: 262.4
click at [553, 368] on quentale-workspace at bounding box center [607, 290] width 1214 height 580
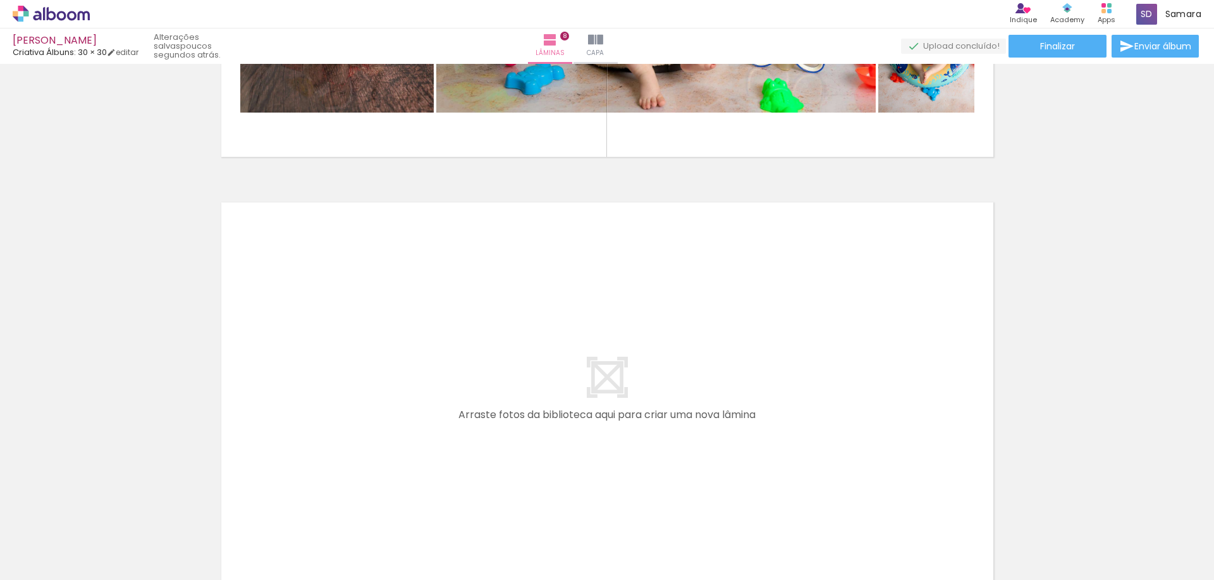
scroll to position [3388, 0]
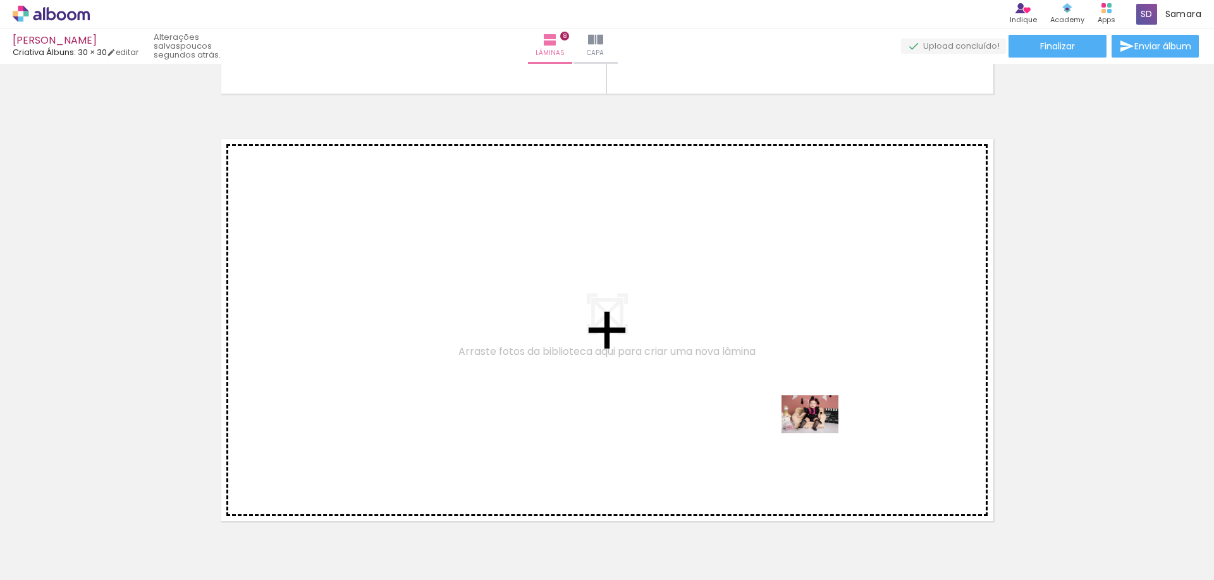
drag, startPoint x: 1086, startPoint y: 527, endPoint x: 1096, endPoint y: 525, distance: 9.6
click at [823, 433] on quentale-workspace at bounding box center [607, 290] width 1214 height 580
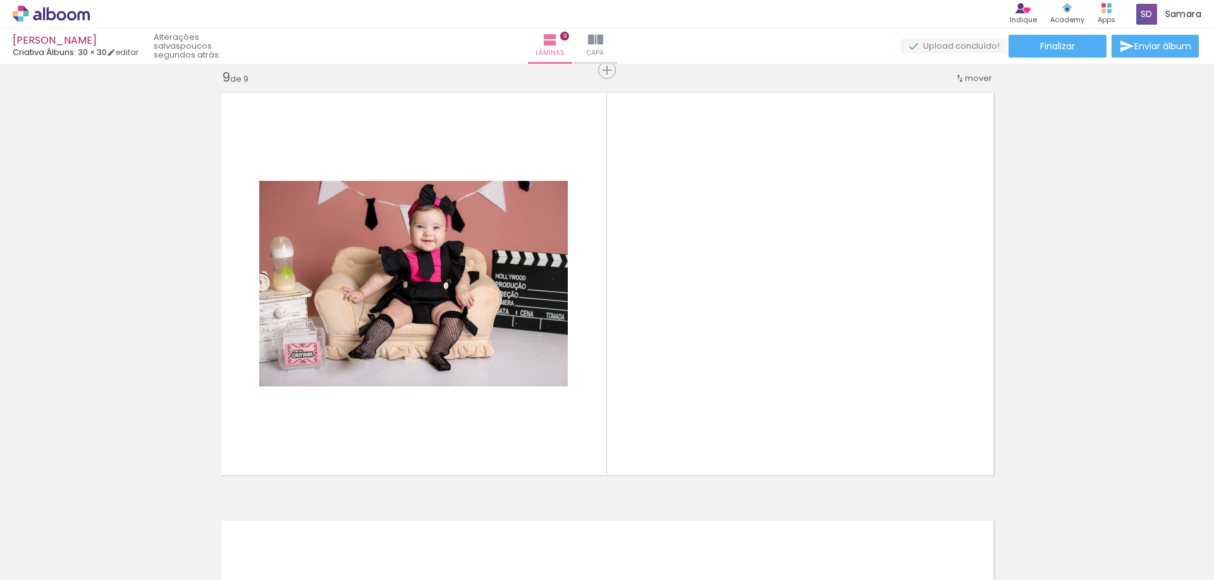
scroll to position [3436, 0]
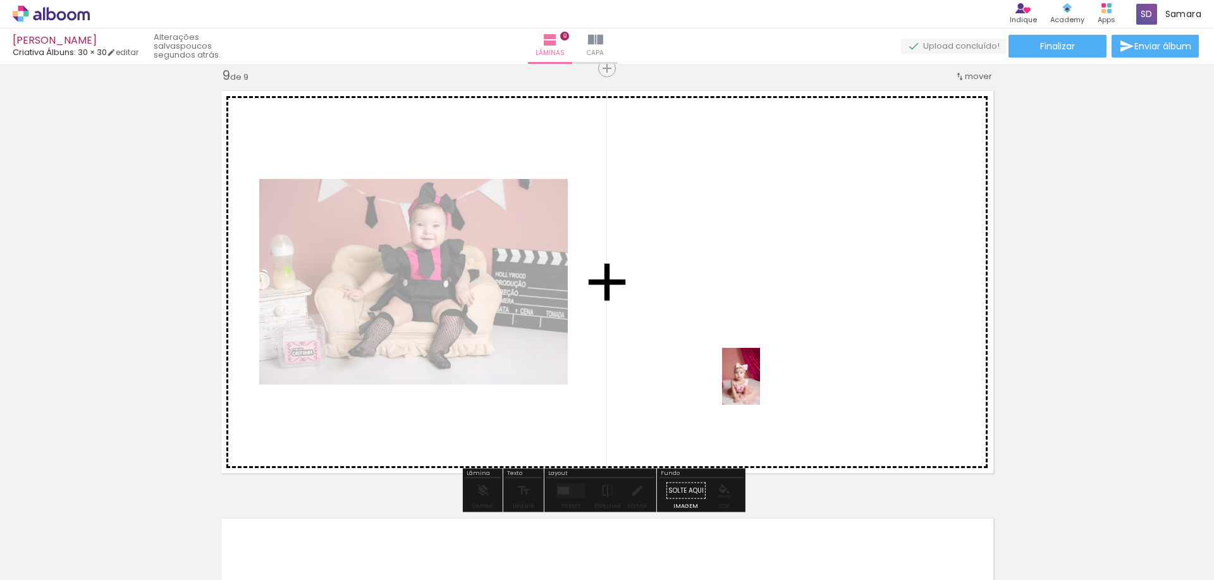
drag, startPoint x: 1160, startPoint y: 533, endPoint x: 760, endPoint y: 386, distance: 426.5
click at [760, 386] on quentale-workspace at bounding box center [607, 290] width 1214 height 580
